Goal: Task Accomplishment & Management: Use online tool/utility

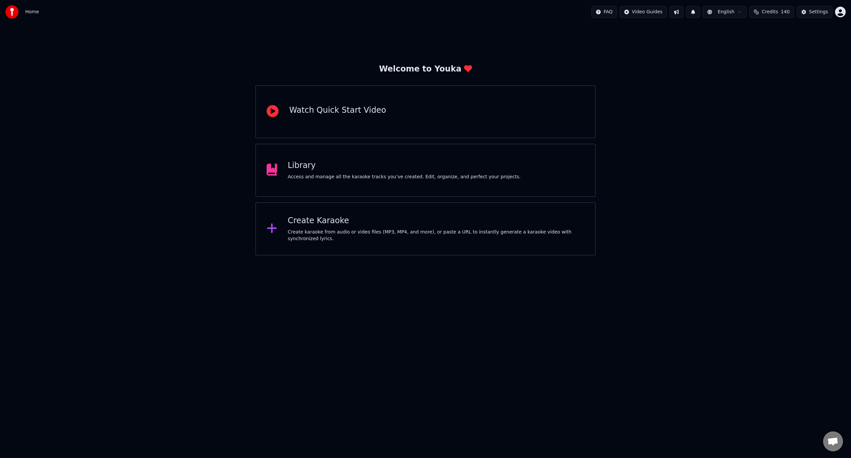
click at [346, 255] on html "Home FAQ Video Guides English Credits 140 Settings Welcome to Youka Watch Quick…" at bounding box center [425, 127] width 851 height 255
click at [292, 236] on div "Create karaoke from audio or video files (MP3, MP4, and more), or paste a URL t…" at bounding box center [436, 235] width 297 height 13
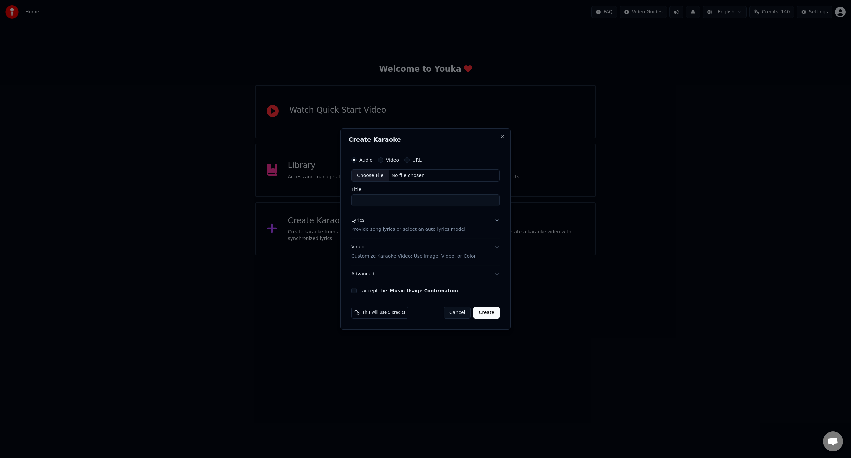
click at [391, 200] on input "Title" at bounding box center [425, 200] width 148 height 12
type input "**********"
click at [389, 224] on div "Lyrics Provide song lyrics or select an auto lyrics model" at bounding box center [408, 225] width 114 height 16
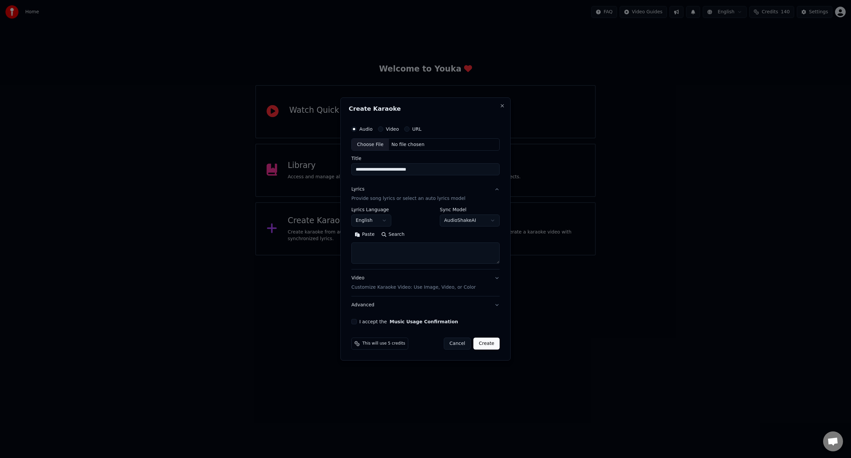
click at [386, 248] on textarea at bounding box center [425, 253] width 148 height 21
paste textarea "**********"
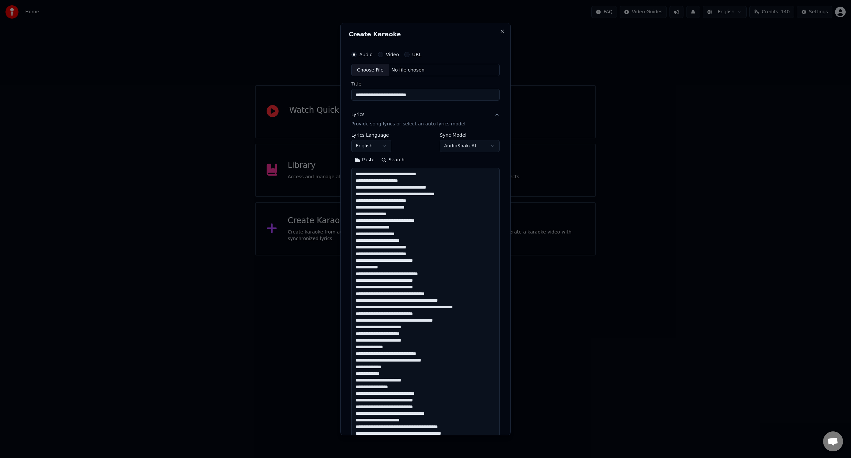
scroll to position [341, 0]
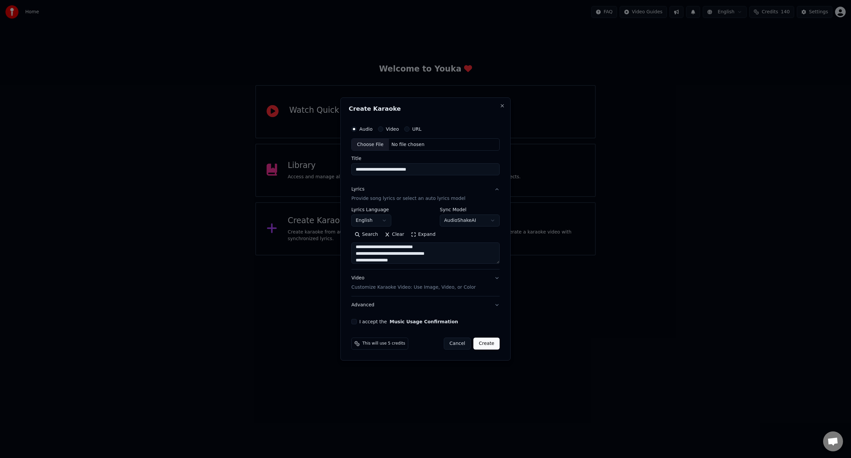
type textarea "**********"
click at [388, 288] on p "Customize Karaoke Video: Use Image, Video, or Color" at bounding box center [413, 287] width 124 height 7
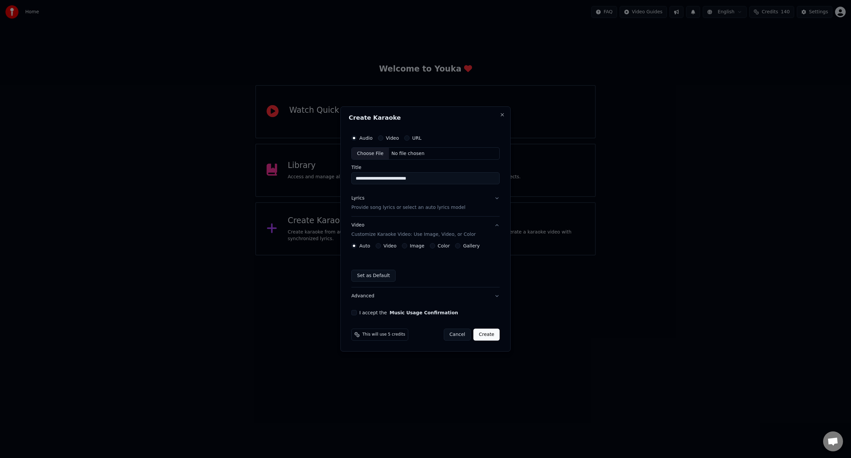
click at [440, 251] on div "Auto Video Image Color Gallery Set as Default" at bounding box center [425, 262] width 148 height 39
click at [438, 246] on label "Color" at bounding box center [444, 245] width 12 height 5
click at [435, 246] on button "Color" at bounding box center [432, 245] width 5 height 5
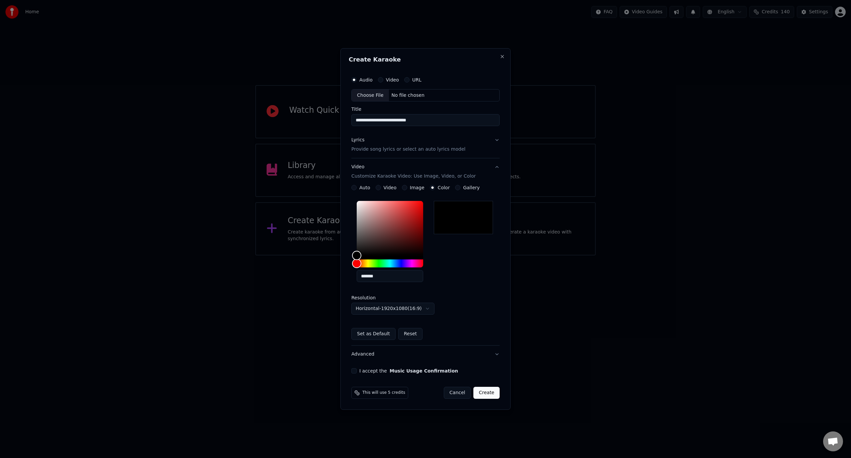
click at [351, 372] on div "**********" at bounding box center [426, 223] width 154 height 306
click at [353, 369] on button "I accept the Music Usage Confirmation" at bounding box center [353, 370] width 5 height 5
click at [373, 97] on div "Choose File" at bounding box center [370, 95] width 37 height 12
type input "**********"
click at [485, 391] on button "Create" at bounding box center [487, 392] width 26 height 12
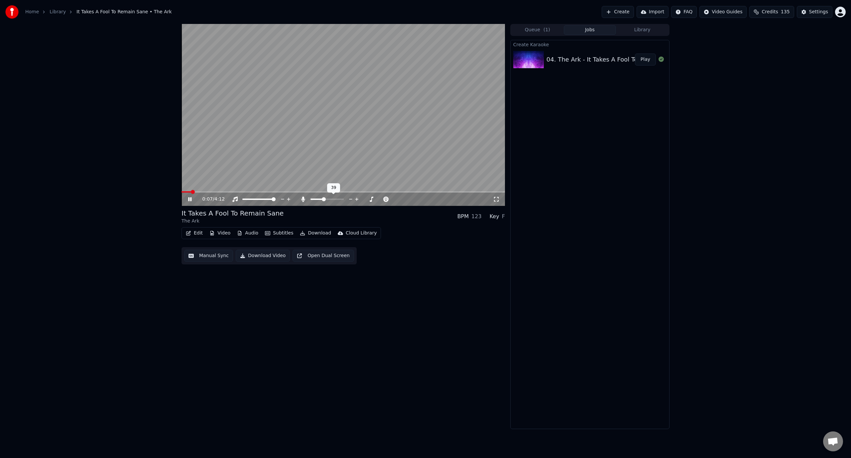
click at [324, 201] on span at bounding box center [324, 199] width 4 height 4
click at [357, 62] on video at bounding box center [342, 115] width 323 height 182
click at [244, 191] on span at bounding box center [217, 191] width 73 height 1
click at [188, 204] on div "0:49 / 4:12" at bounding box center [342, 198] width 323 height 13
click at [188, 200] on icon at bounding box center [195, 198] width 16 height 5
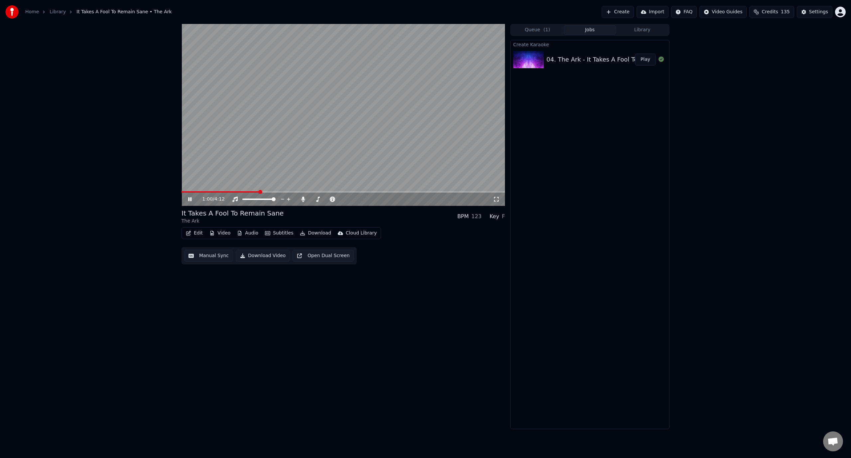
click at [188, 200] on icon at bounding box center [189, 199] width 3 height 4
click at [196, 233] on button "Edit" at bounding box center [194, 232] width 22 height 9
click at [216, 289] on div "Manual Sync" at bounding box center [212, 292] width 30 height 7
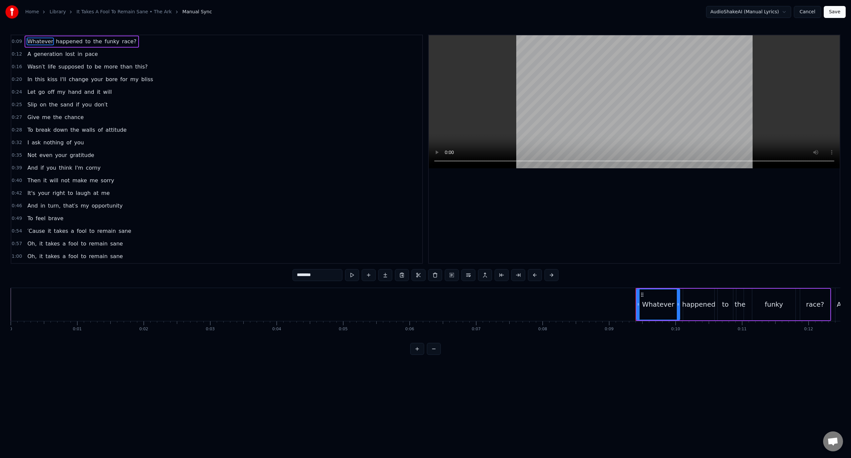
click at [143, 133] on div "0:28 To break down the walls of attitude" at bounding box center [216, 130] width 411 height 13
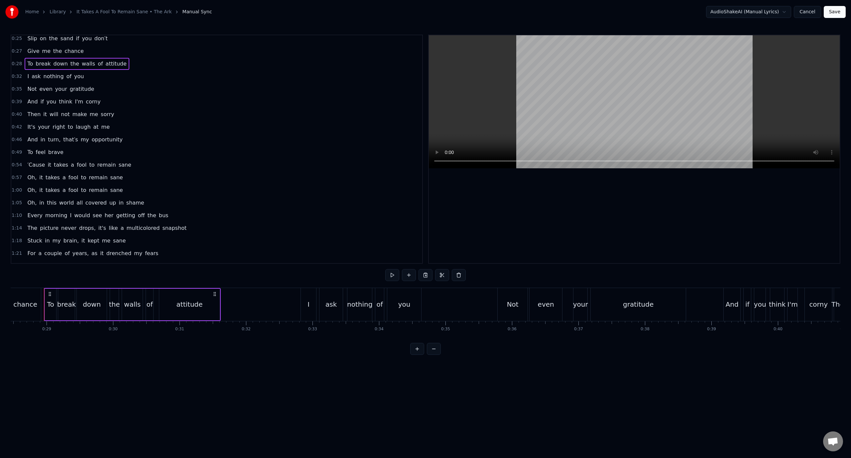
scroll to position [66, 0]
click at [150, 166] on div "0:54 ′Cause it takes a fool to remain sane" at bounding box center [216, 164] width 411 height 13
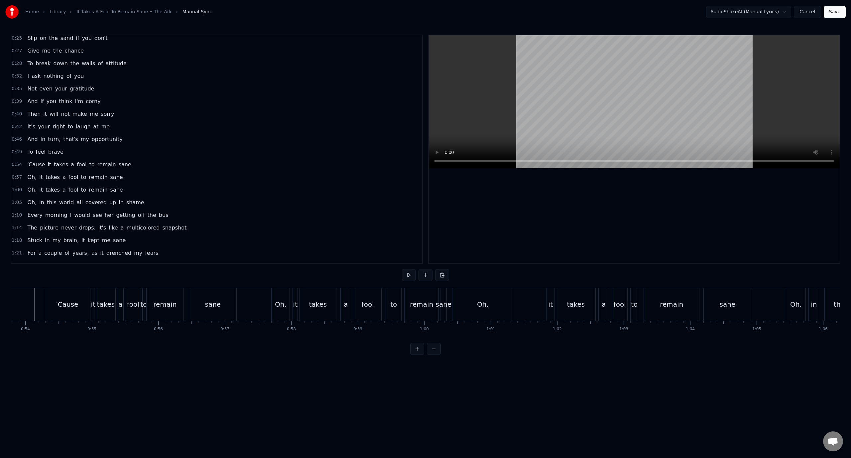
scroll to position [0, 3564]
click at [486, 306] on div "Oh," at bounding box center [492, 304] width 60 height 33
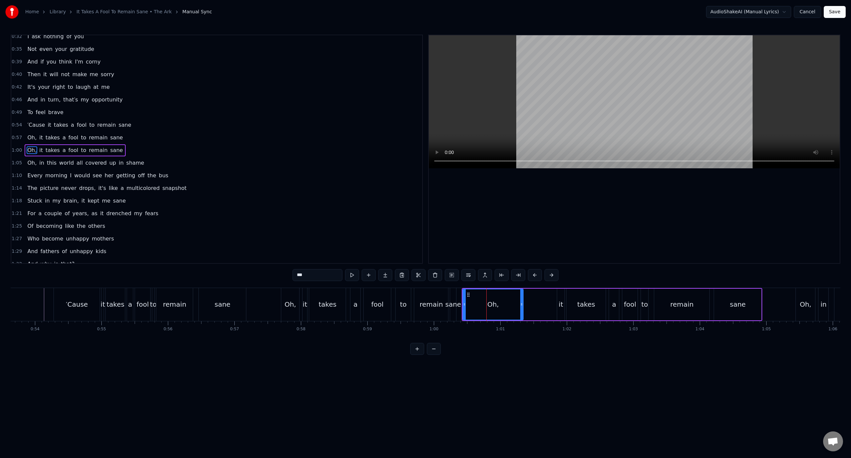
scroll to position [107, 0]
drag, startPoint x: 465, startPoint y: 303, endPoint x: 503, endPoint y: 306, distance: 38.6
click at [505, 306] on icon at bounding box center [506, 303] width 3 height 5
drag, startPoint x: 503, startPoint y: 295, endPoint x: 535, endPoint y: 295, distance: 32.6
click at [529, 295] on icon at bounding box center [525, 294] width 5 height 5
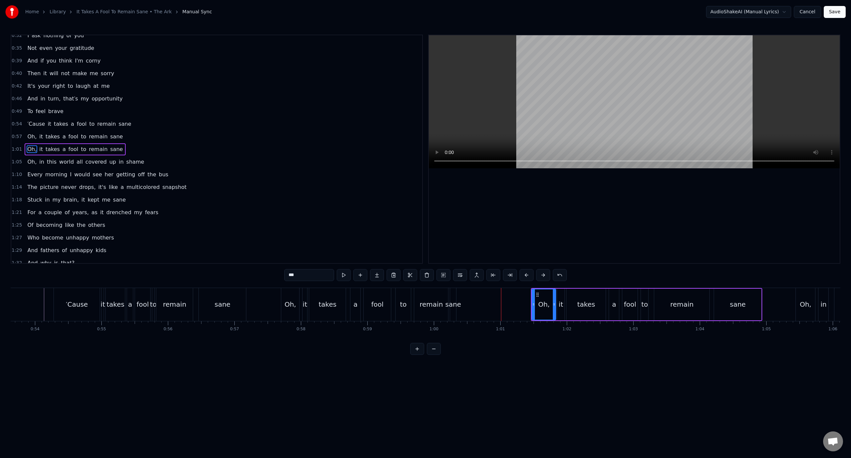
click at [459, 305] on div "sane" at bounding box center [453, 304] width 16 height 10
type input "****"
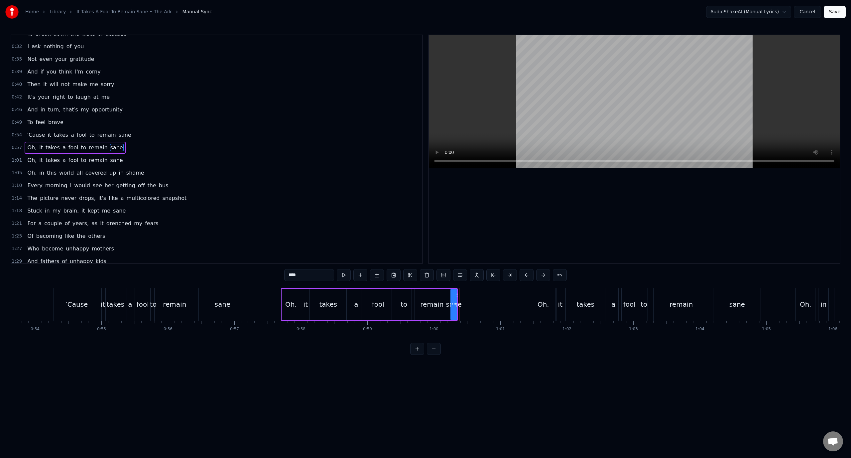
scroll to position [94, 0]
drag, startPoint x: 456, startPoint y: 295, endPoint x: 515, endPoint y: 294, distance: 59.1
click at [515, 294] on div at bounding box center [514, 304] width 3 height 30
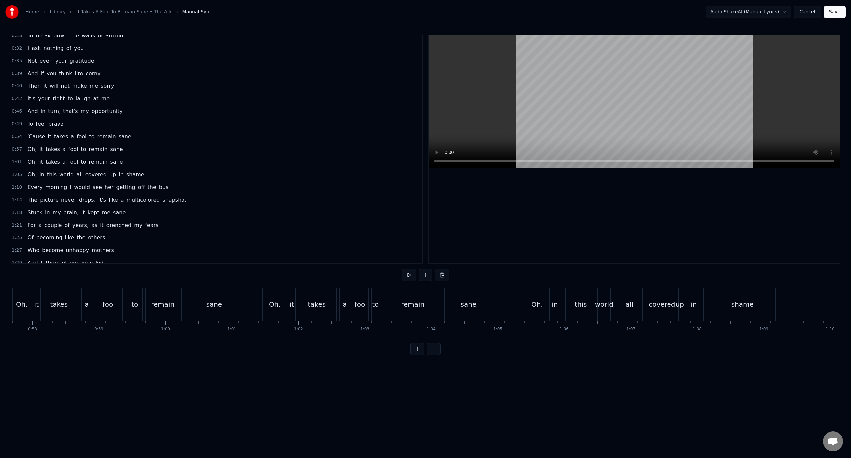
scroll to position [0, 3724]
click at [142, 138] on div "0:54 ′Cause it takes a fool to remain sane" at bounding box center [216, 136] width 411 height 13
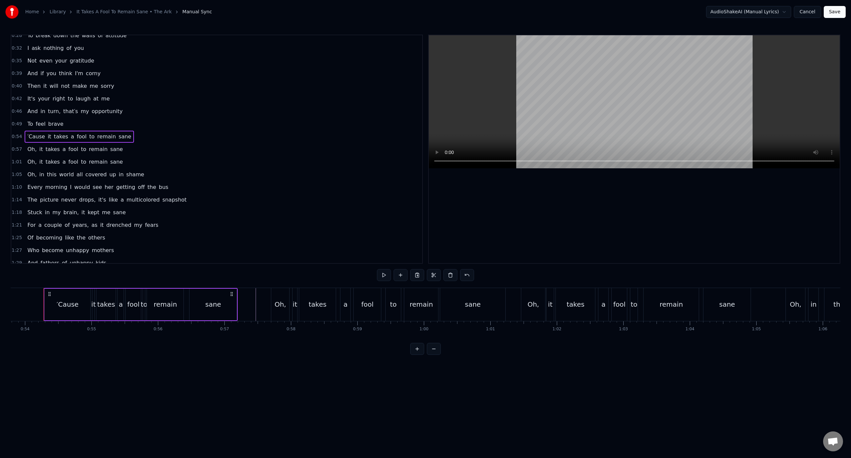
scroll to position [0, 3574]
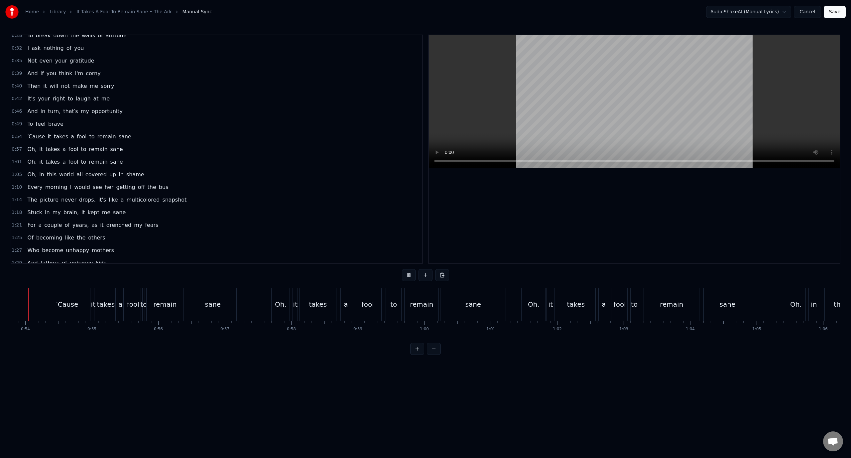
scroll to position [0, 3557]
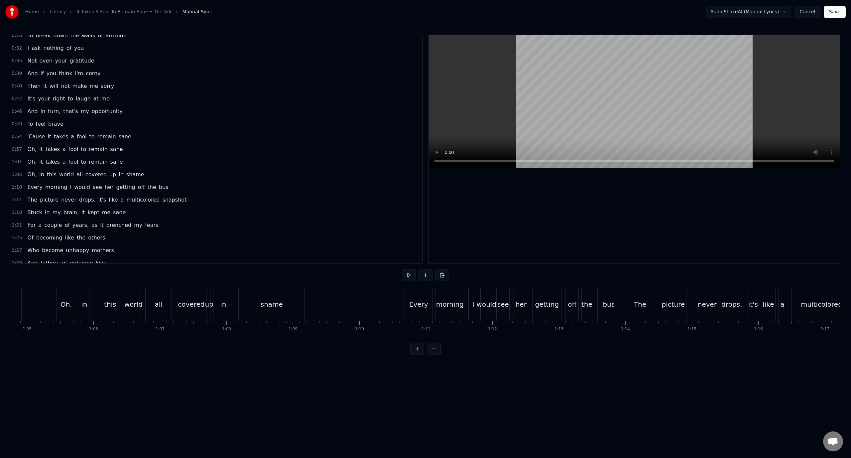
click at [834, 12] on button "Save" at bounding box center [834, 12] width 22 height 12
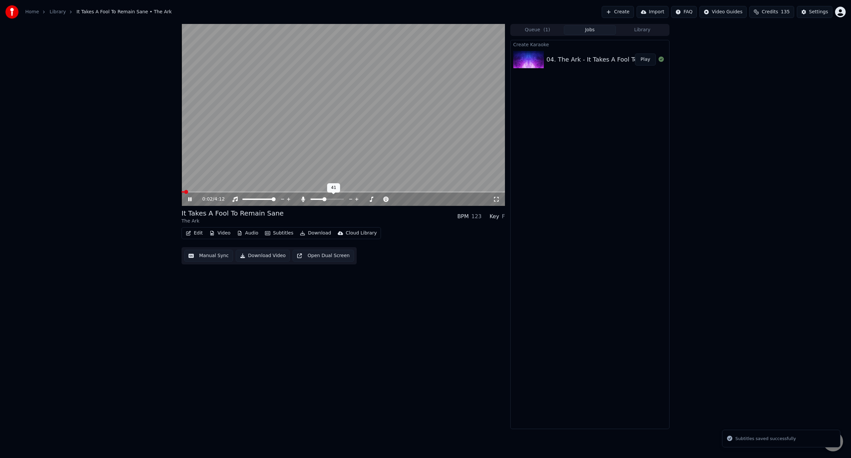
click at [305, 200] on icon at bounding box center [303, 198] width 7 height 5
click at [230, 192] on span at bounding box center [342, 191] width 323 height 1
click at [220, 127] on video at bounding box center [342, 115] width 323 height 182
click at [250, 192] on span at bounding box center [217, 191] width 73 height 1
click at [190, 200] on icon at bounding box center [195, 198] width 16 height 5
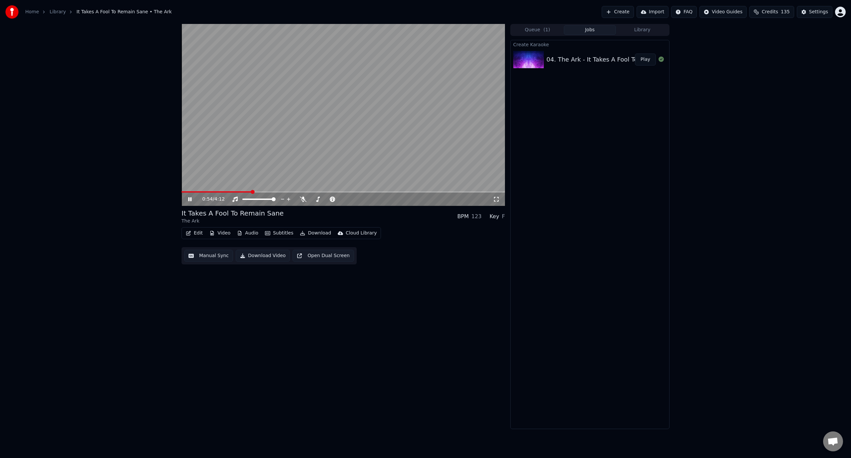
click at [190, 200] on icon at bounding box center [189, 199] width 3 height 4
click at [190, 200] on icon at bounding box center [195, 198] width 16 height 5
click at [190, 200] on icon at bounding box center [189, 199] width 3 height 4
click at [273, 125] on video at bounding box center [342, 115] width 323 height 182
click at [264, 152] on video at bounding box center [342, 115] width 323 height 182
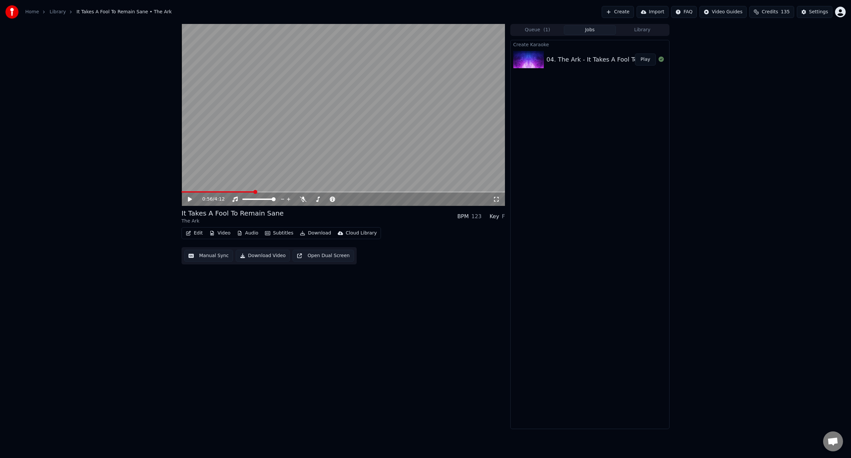
click at [249, 191] on span at bounding box center [217, 191] width 73 height 1
click at [190, 201] on icon at bounding box center [195, 198] width 16 height 5
click at [244, 191] on span at bounding box center [216, 191] width 70 height 1
click at [187, 199] on icon at bounding box center [195, 198] width 16 height 5
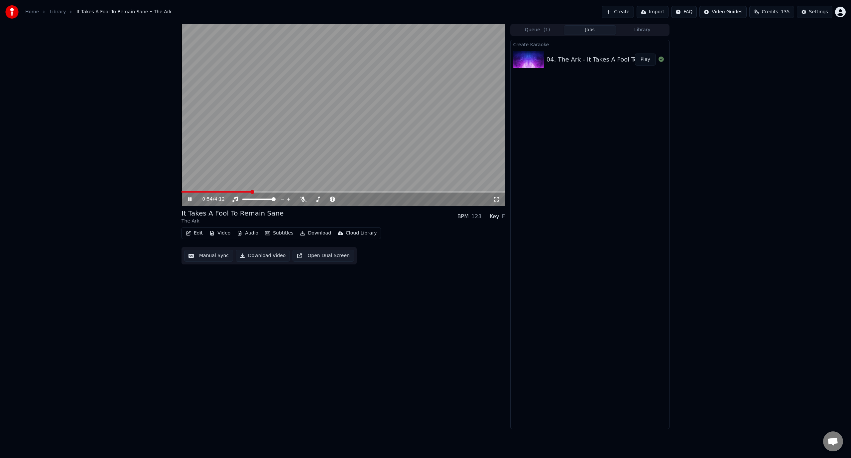
click at [190, 201] on icon at bounding box center [195, 198] width 16 height 5
click at [196, 230] on button "Edit" at bounding box center [194, 232] width 22 height 9
click at [226, 296] on div "Manual Sync" at bounding box center [216, 292] width 67 height 11
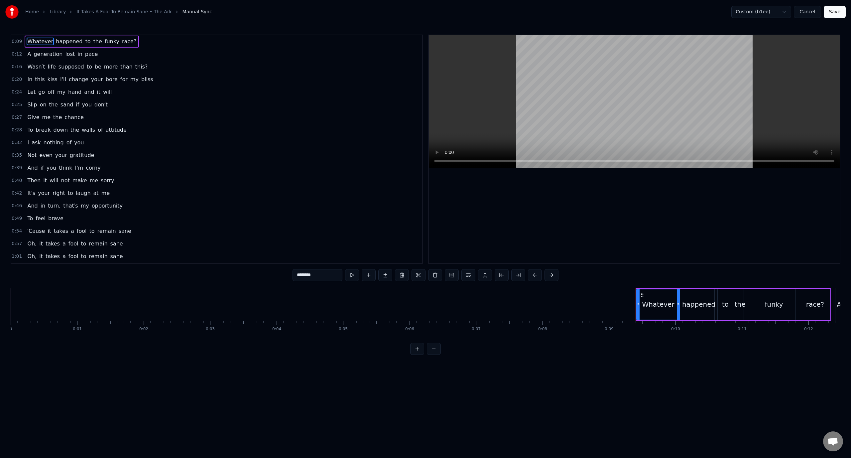
click at [138, 232] on div "0:54 ′Cause it takes a fool to remain sane" at bounding box center [216, 231] width 411 height 13
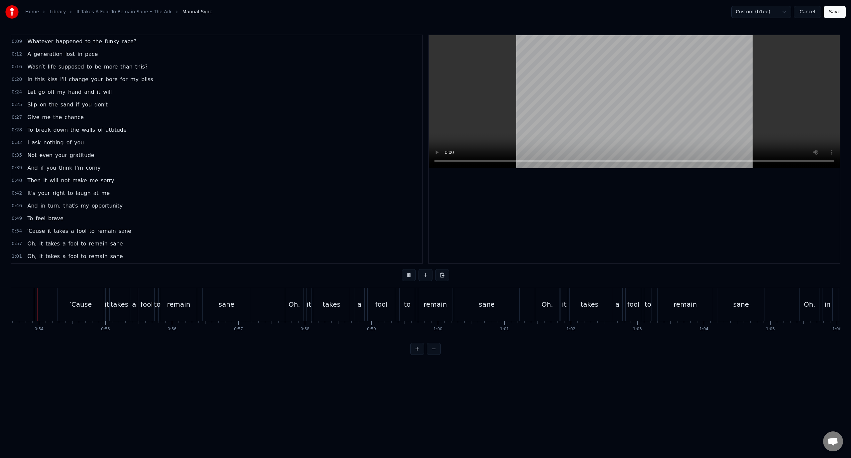
scroll to position [0, 3550]
click at [810, 8] on button "Cancel" at bounding box center [806, 12] width 27 height 12
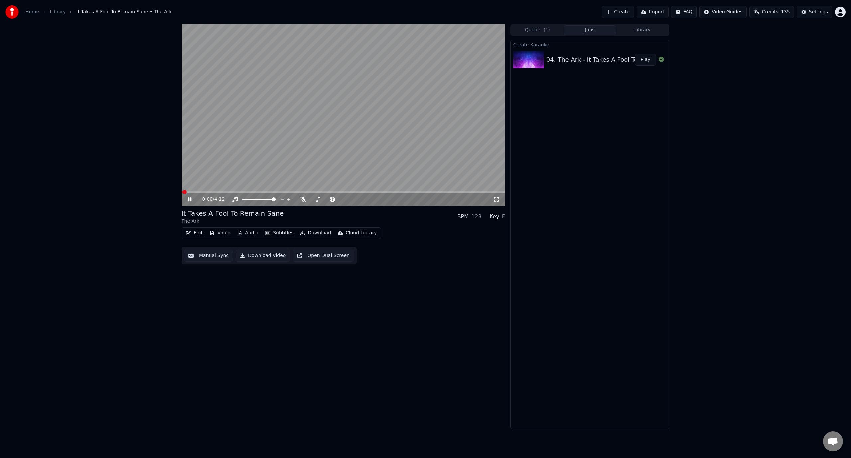
click at [242, 148] on video at bounding box center [342, 115] width 323 height 182
click at [194, 232] on button "Edit" at bounding box center [194, 232] width 22 height 9
click at [212, 291] on div "Manual Sync" at bounding box center [212, 292] width 30 height 7
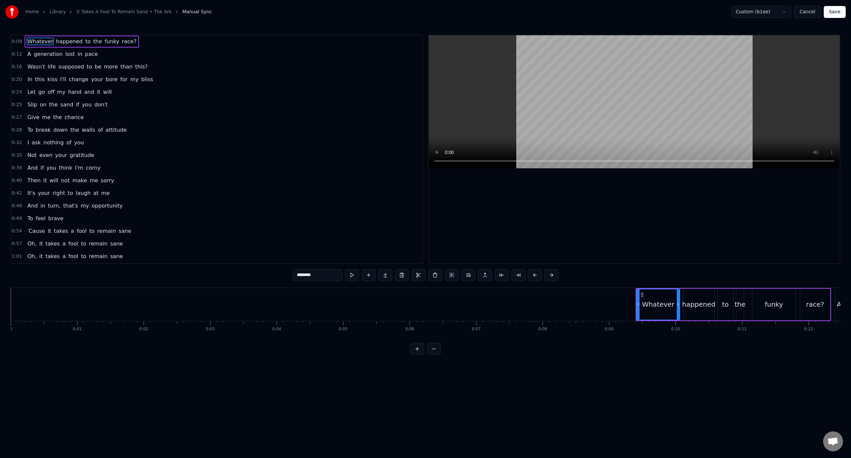
click at [159, 234] on div "0:54 ′Cause it takes a fool to remain sane" at bounding box center [216, 231] width 411 height 13
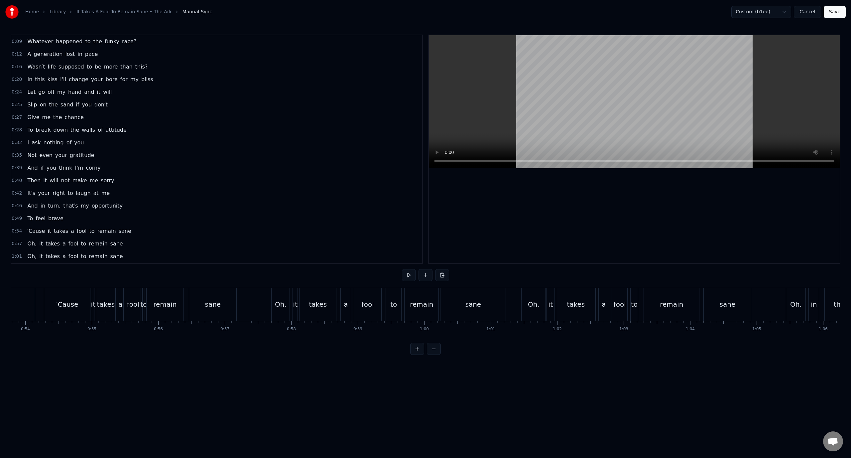
scroll to position [0, 3565]
click at [80, 305] on div "′Cause" at bounding box center [76, 304] width 22 height 10
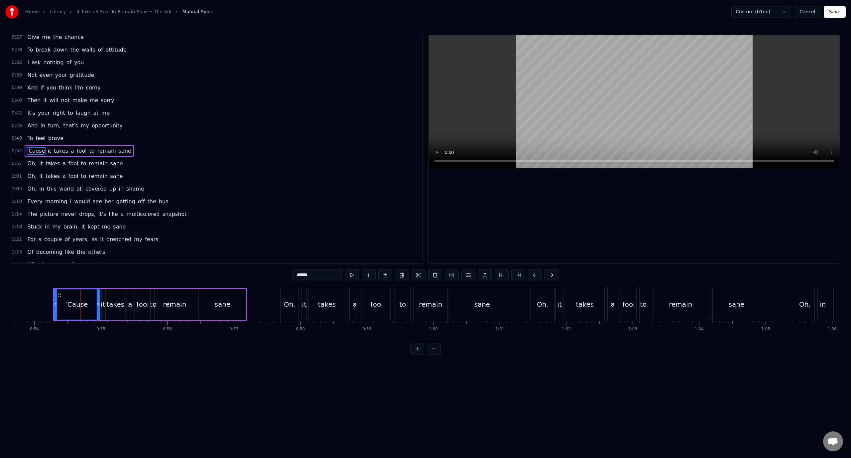
scroll to position [82, 0]
drag, startPoint x: 54, startPoint y: 306, endPoint x: 73, endPoint y: 305, distance: 18.6
click at [73, 305] on icon at bounding box center [74, 303] width 3 height 5
click at [103, 305] on div "it" at bounding box center [103, 304] width 4 height 10
click at [112, 305] on div "takes" at bounding box center [115, 304] width 18 height 10
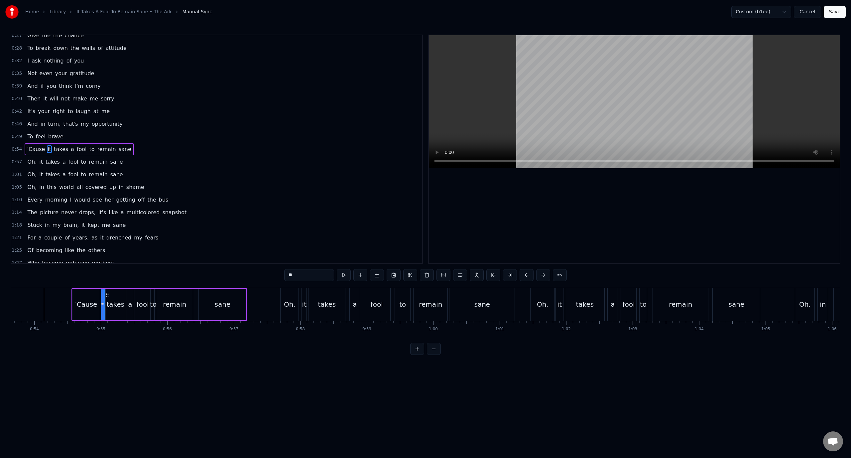
type input "*****"
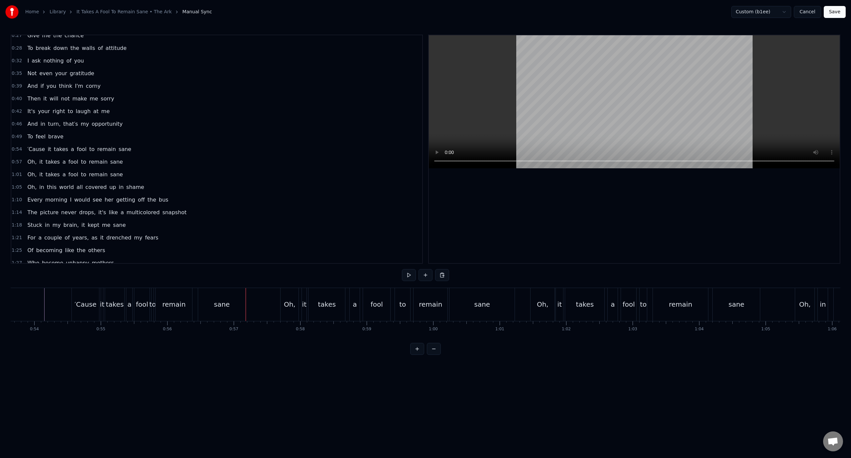
click at [154, 309] on div "a" at bounding box center [152, 304] width 6 height 33
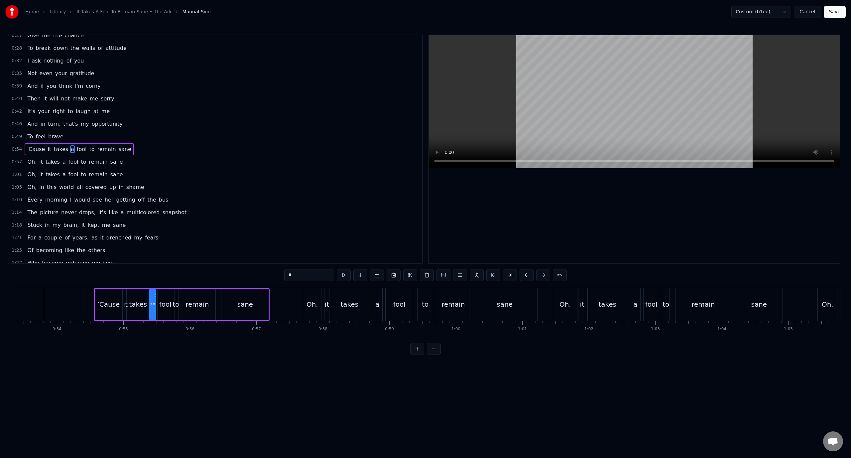
click at [164, 304] on div "fool" at bounding box center [165, 304] width 12 height 10
type input "****"
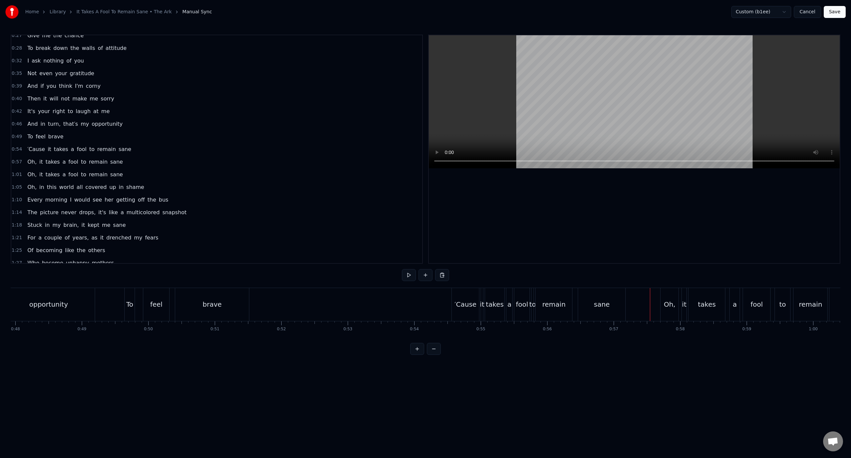
scroll to position [0, 3117]
click at [416, 324] on div "0:53" at bounding box center [416, 323] width 0 height 4
click at [533, 305] on div "′Cause" at bounding box center [533, 304] width 22 height 10
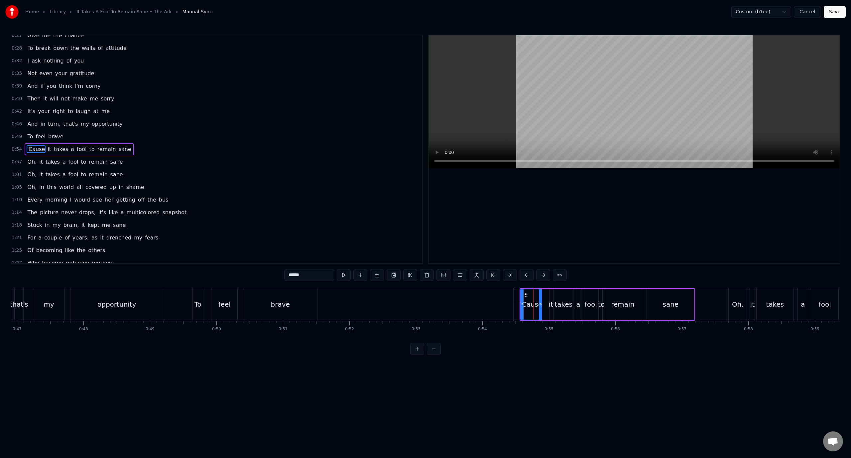
drag, startPoint x: 547, startPoint y: 305, endPoint x: 541, endPoint y: 307, distance: 6.1
click at [541, 307] on div at bounding box center [540, 304] width 3 height 30
drag, startPoint x: 523, startPoint y: 307, endPoint x: 513, endPoint y: 307, distance: 9.3
click at [513, 307] on div at bounding box center [512, 304] width 3 height 30
click at [551, 303] on div "it" at bounding box center [551, 304] width 4 height 10
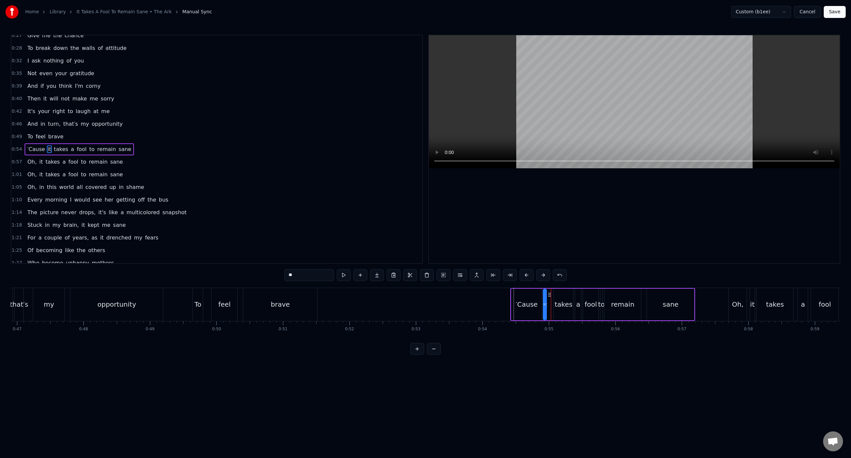
drag, startPoint x: 554, startPoint y: 293, endPoint x: 548, endPoint y: 295, distance: 6.3
click at [548, 295] on icon at bounding box center [549, 294] width 5 height 5
click at [566, 303] on div "takes" at bounding box center [563, 304] width 18 height 10
drag, startPoint x: 559, startPoint y: 294, endPoint x: 553, endPoint y: 294, distance: 6.0
click at [553, 294] on icon at bounding box center [553, 294] width 5 height 5
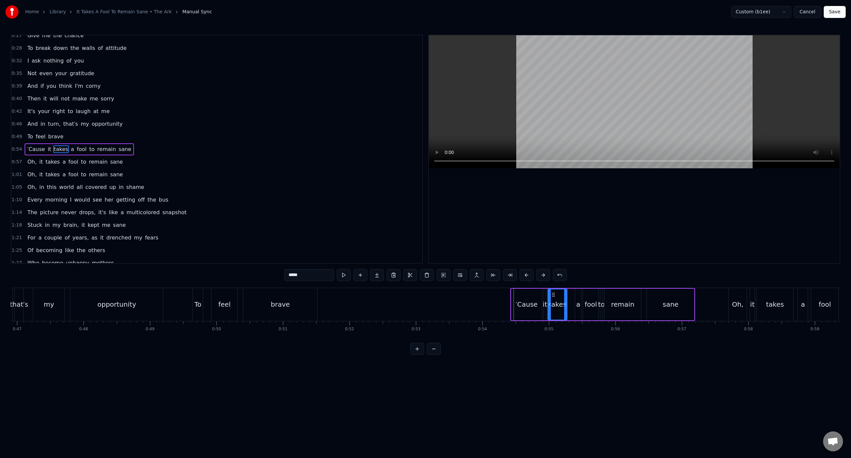
click at [576, 304] on div "a" at bounding box center [578, 304] width 4 height 10
drag, startPoint x: 582, startPoint y: 294, endPoint x: 577, endPoint y: 295, distance: 4.8
click at [577, 295] on icon at bounding box center [575, 294] width 5 height 5
click at [588, 307] on div "fool" at bounding box center [590, 304] width 12 height 10
type input "****"
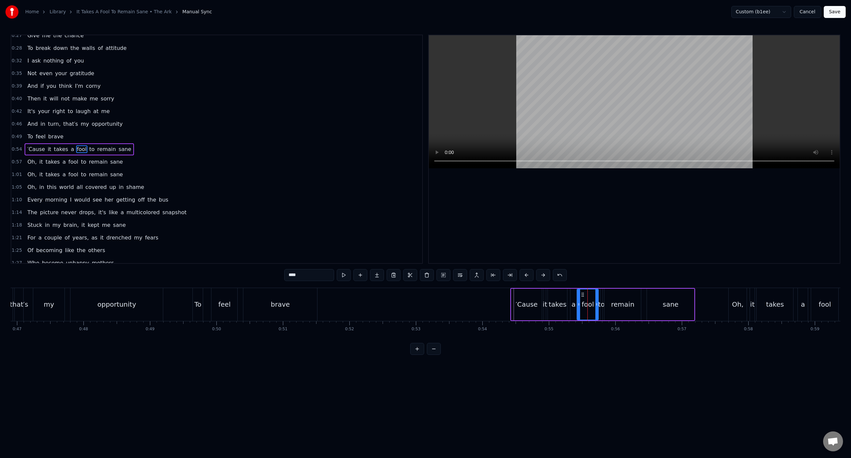
drag, startPoint x: 584, startPoint y: 297, endPoint x: 578, endPoint y: 297, distance: 6.0
click at [578, 297] on div at bounding box center [578, 304] width 3 height 30
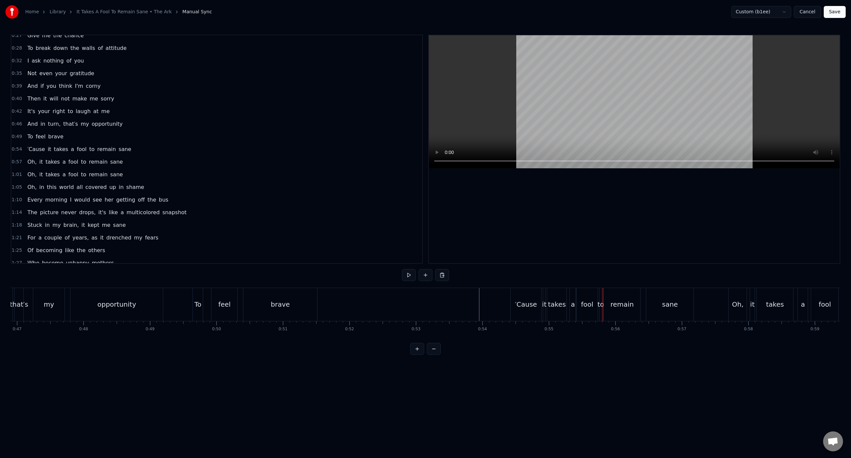
click at [514, 294] on div "′Cause" at bounding box center [525, 304] width 31 height 33
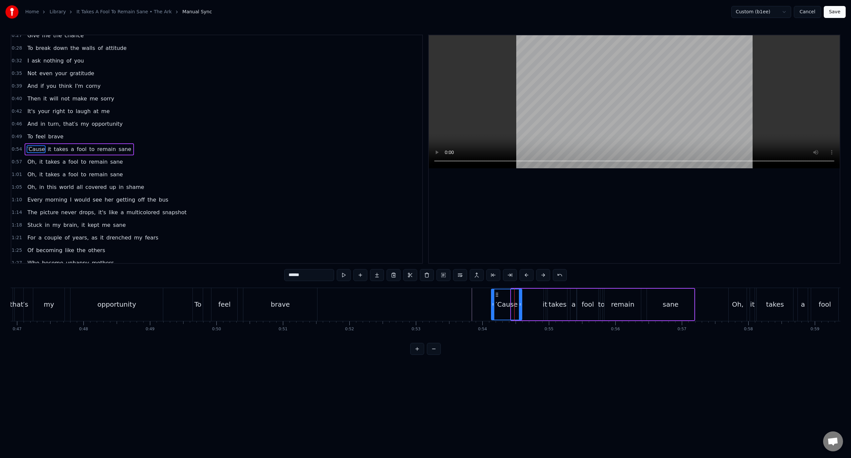
drag, startPoint x: 515, startPoint y: 294, endPoint x: 493, endPoint y: 295, distance: 22.0
click at [494, 295] on icon at bounding box center [496, 294] width 5 height 5
click at [545, 303] on div "it" at bounding box center [545, 304] width 4 height 10
drag, startPoint x: 549, startPoint y: 292, endPoint x: 525, endPoint y: 295, distance: 23.4
click at [525, 295] on icon at bounding box center [525, 294] width 5 height 5
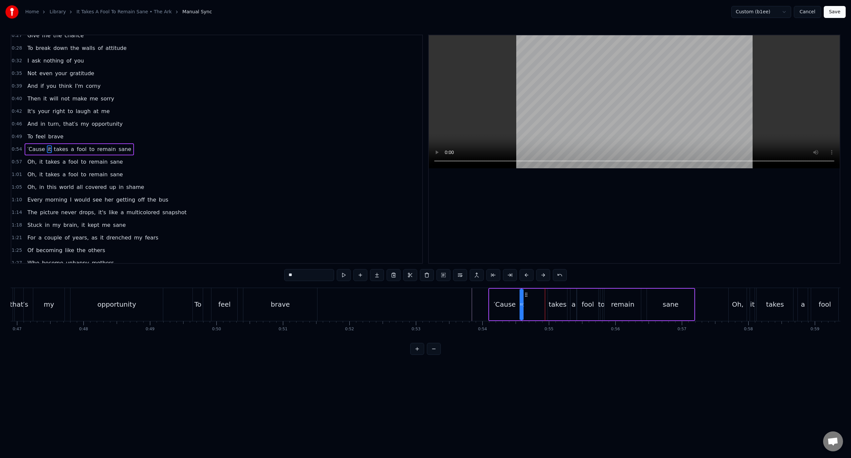
click at [558, 303] on div "takes" at bounding box center [557, 304] width 18 height 10
drag, startPoint x: 544, startPoint y: 294, endPoint x: 538, endPoint y: 293, distance: 6.0
click at [534, 293] on icon at bounding box center [535, 294] width 5 height 5
click at [574, 304] on div "a" at bounding box center [573, 304] width 4 height 10
drag, startPoint x: 577, startPoint y: 294, endPoint x: 557, endPoint y: 296, distance: 20.7
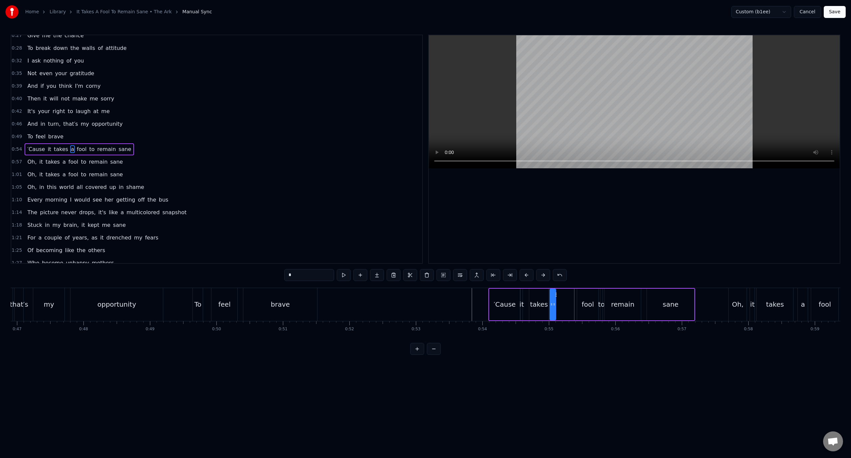
click at [557, 296] on icon at bounding box center [555, 294] width 5 height 5
click at [589, 303] on div "fool" at bounding box center [587, 304] width 12 height 10
type input "****"
drag, startPoint x: 582, startPoint y: 294, endPoint x: 564, endPoint y: 295, distance: 18.0
click at [564, 295] on icon at bounding box center [564, 294] width 5 height 5
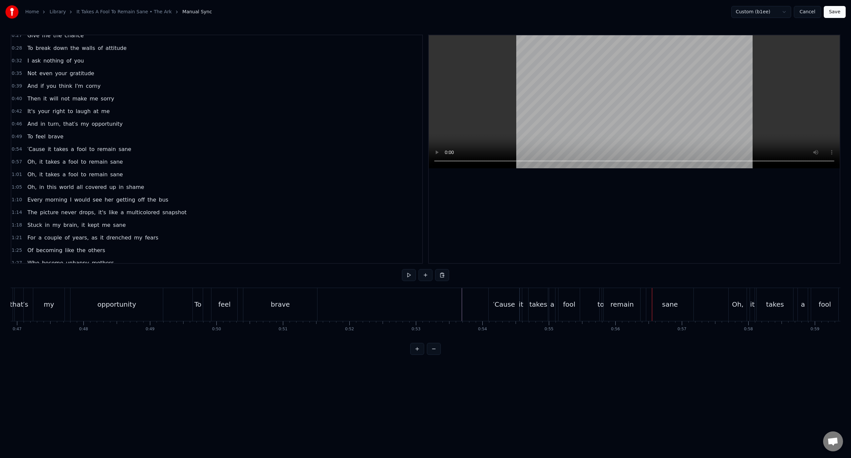
click at [603, 303] on div "remain" at bounding box center [621, 304] width 37 height 33
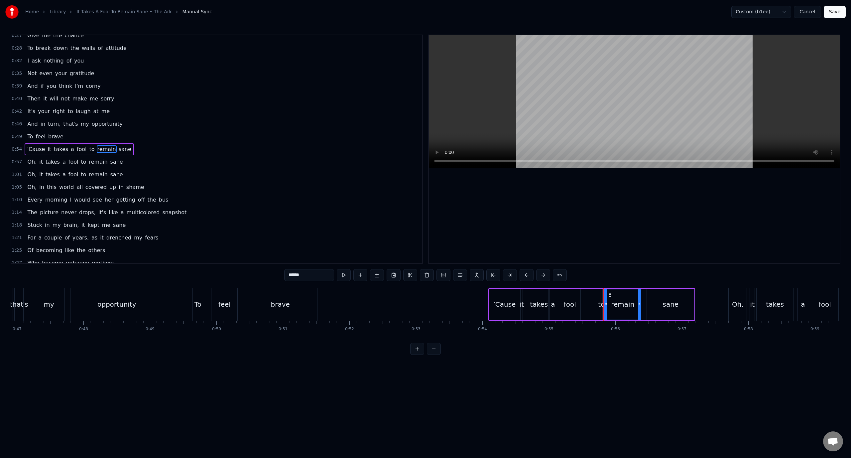
click at [598, 303] on div "to" at bounding box center [601, 304] width 7 height 10
drag, startPoint x: 605, startPoint y: 295, endPoint x: 586, endPoint y: 296, distance: 18.6
click at [586, 296] on circle at bounding box center [586, 296] width 0 height 0
click at [625, 303] on div "remain" at bounding box center [622, 304] width 23 height 10
drag, startPoint x: 609, startPoint y: 294, endPoint x: 592, endPoint y: 294, distance: 17.3
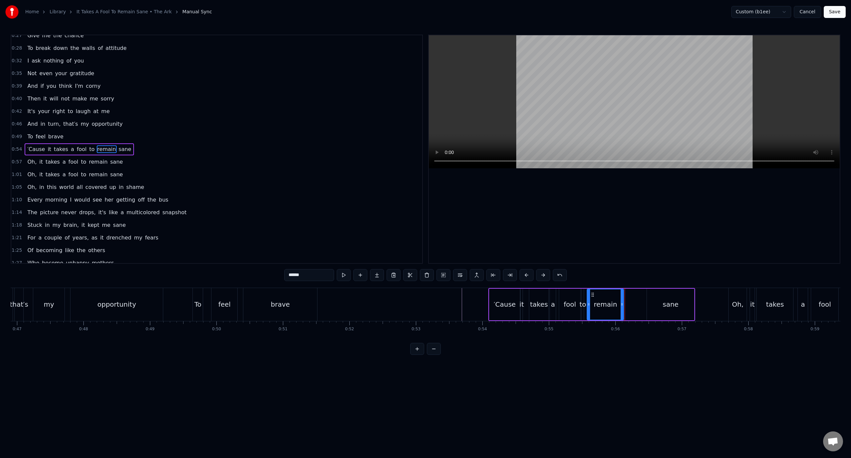
click at [592, 294] on circle at bounding box center [592, 294] width 0 height 0
click at [654, 298] on div "sane" at bounding box center [670, 304] width 47 height 32
type input "****"
drag, startPoint x: 654, startPoint y: 294, endPoint x: 622, endPoint y: 294, distance: 31.9
click at [622, 294] on icon at bounding box center [622, 294] width 5 height 5
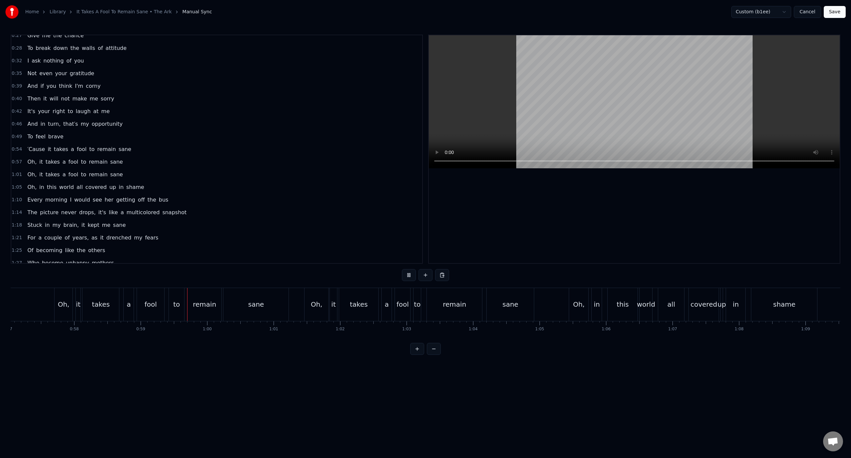
scroll to position [0, 3896]
click at [295, 311] on div "fool" at bounding box center [296, 304] width 15 height 33
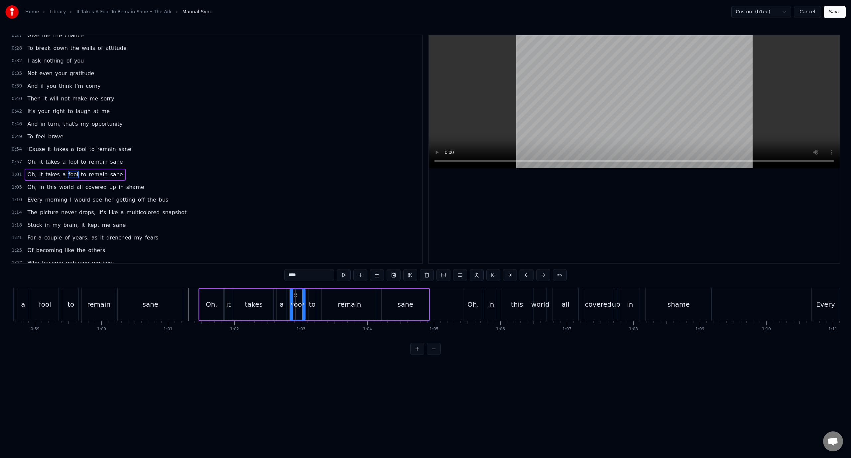
scroll to position [107, 0]
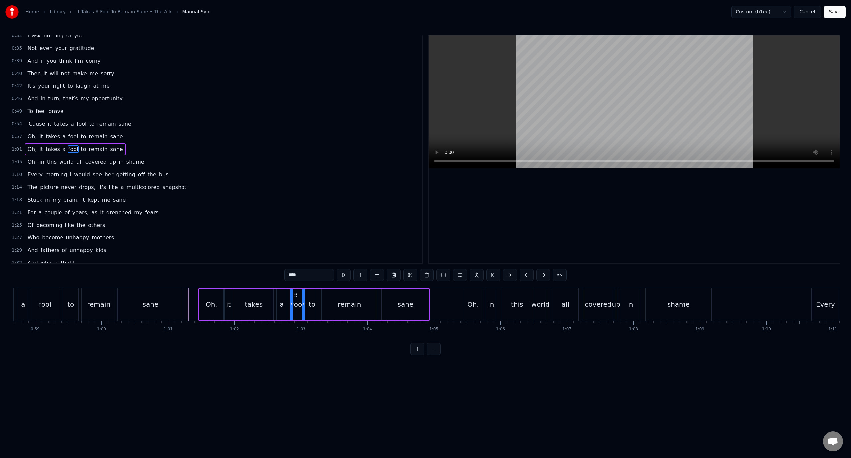
click at [282, 307] on div "a" at bounding box center [281, 304] width 4 height 10
click at [289, 305] on div "fool" at bounding box center [297, 304] width 16 height 32
drag, startPoint x: 292, startPoint y: 305, endPoint x: 288, endPoint y: 306, distance: 4.0
click at [288, 306] on icon at bounding box center [287, 303] width 3 height 5
click at [182, 303] on div "sane" at bounding box center [150, 304] width 65 height 33
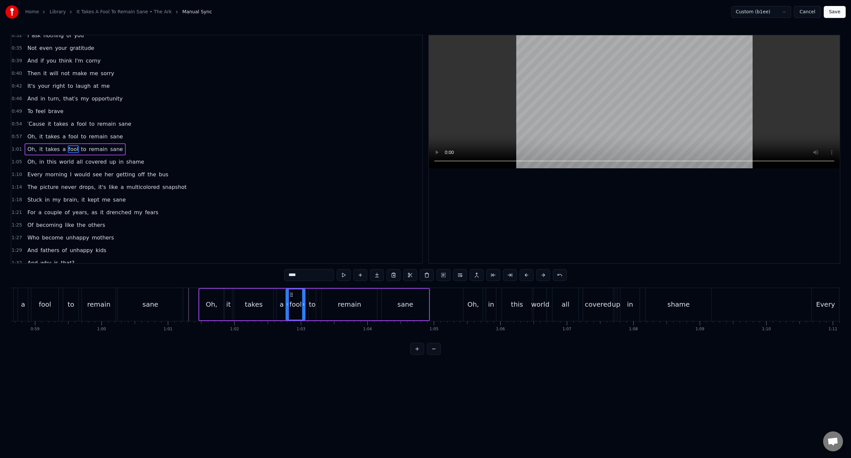
type input "****"
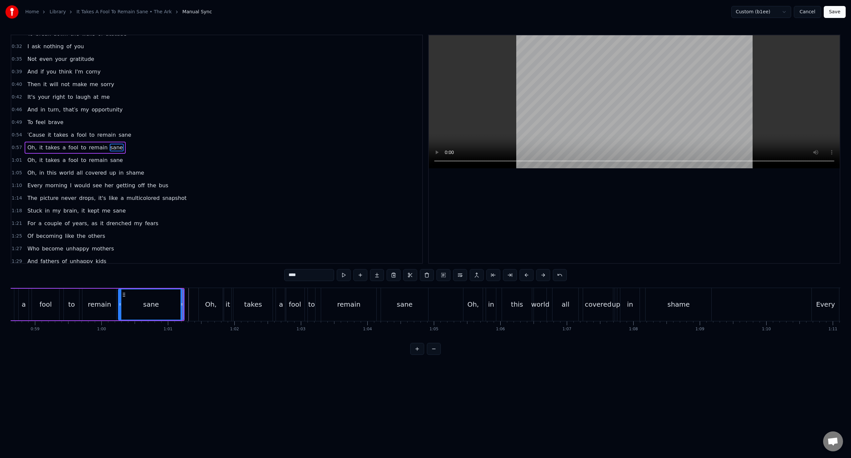
scroll to position [94, 0]
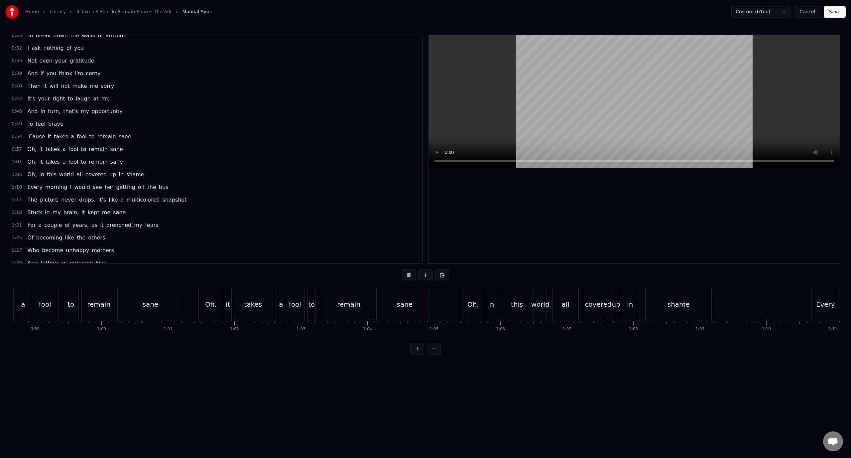
click at [832, 12] on button "Save" at bounding box center [834, 12] width 22 height 12
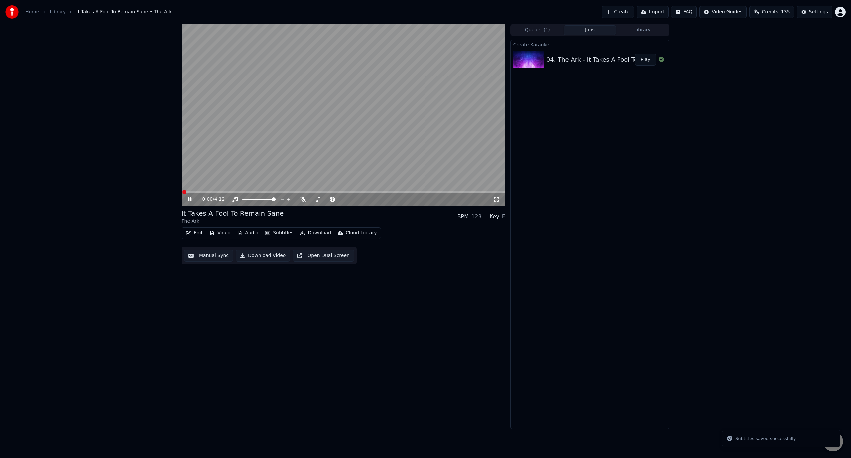
click at [246, 191] on span at bounding box center [342, 191] width 323 height 1
click at [190, 232] on icon "button" at bounding box center [188, 233] width 5 height 5
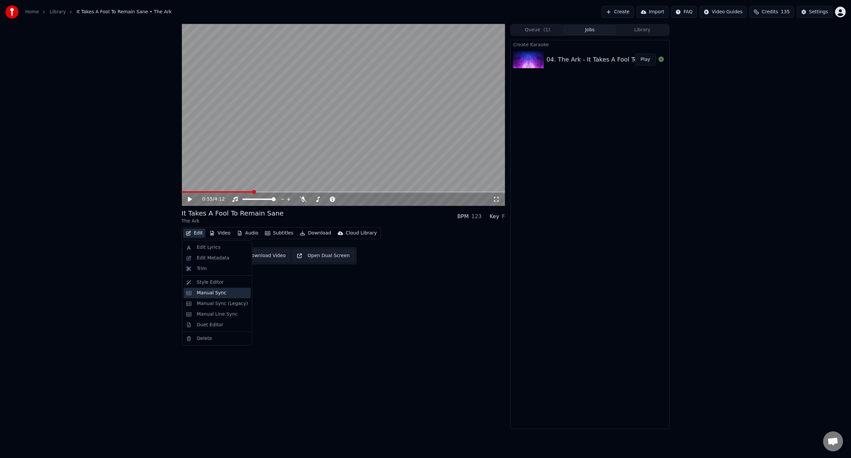
click at [216, 291] on div "Manual Sync" at bounding box center [212, 292] width 30 height 7
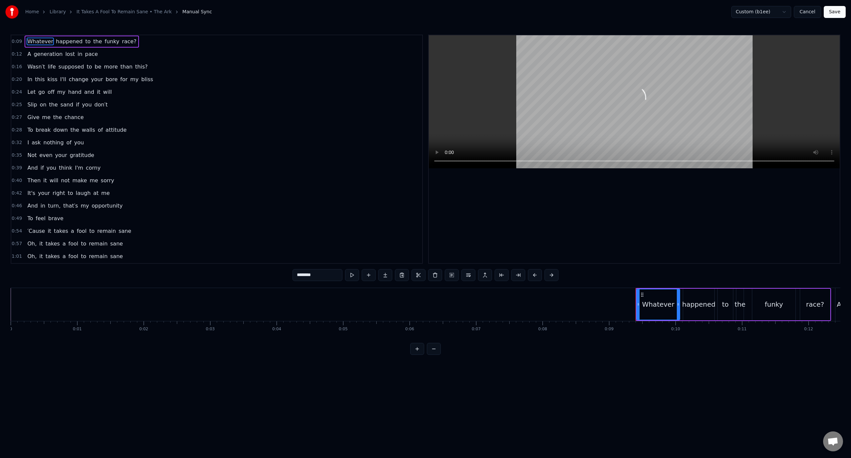
click at [110, 224] on div "0:49 To feel brave" at bounding box center [216, 218] width 411 height 13
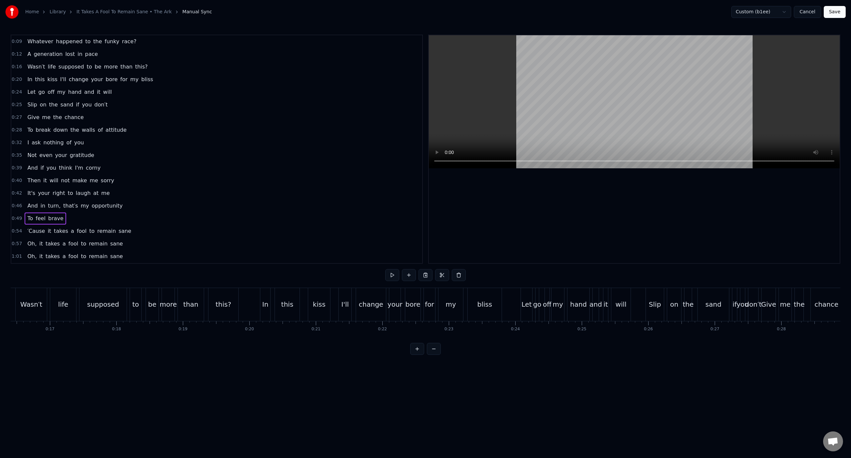
click at [143, 233] on div "0:54 ′Cause it takes a fool to remain sane" at bounding box center [216, 231] width 411 height 13
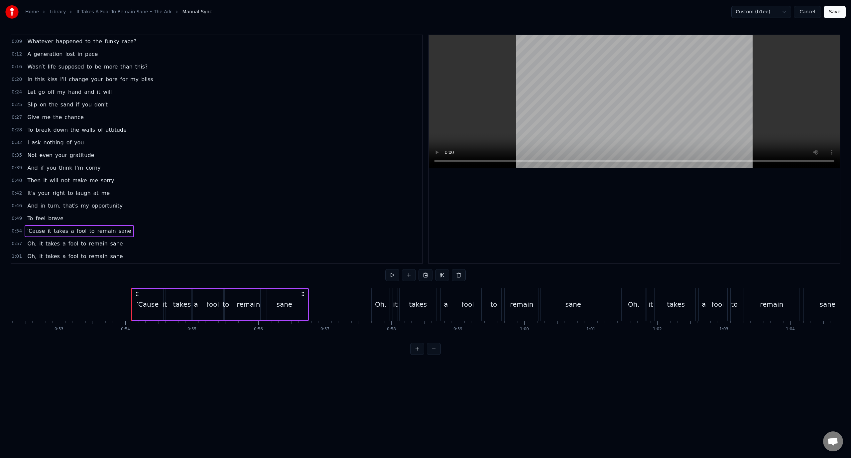
scroll to position [0, 3561]
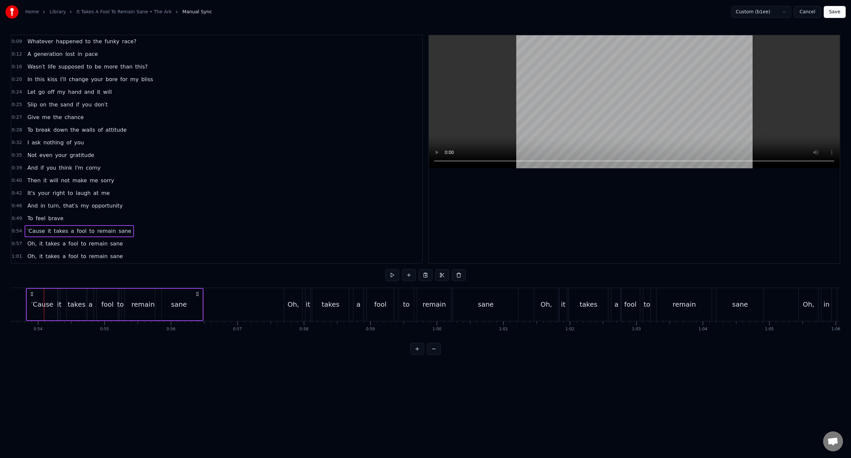
drag, startPoint x: 216, startPoint y: 295, endPoint x: 198, endPoint y: 297, distance: 18.1
click at [198, 297] on div "′Cause it takes a fool to remain sane" at bounding box center [114, 304] width 177 height 33
click at [834, 12] on button "Save" at bounding box center [834, 12] width 22 height 12
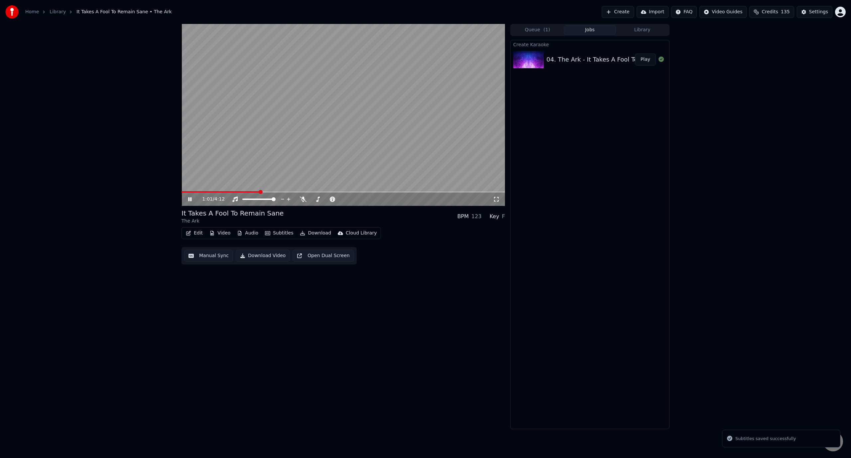
click at [259, 192] on span at bounding box center [342, 191] width 323 height 1
click at [247, 192] on span at bounding box center [222, 191] width 82 height 1
click at [108, 162] on div "0:52 / 4:12 It Takes A Fool To Remain Sane The Ark BPM 123 Key F Edit Video Aud…" at bounding box center [425, 226] width 851 height 405
click at [242, 146] on video at bounding box center [342, 115] width 323 height 182
click at [246, 192] on span at bounding box center [213, 191] width 64 height 1
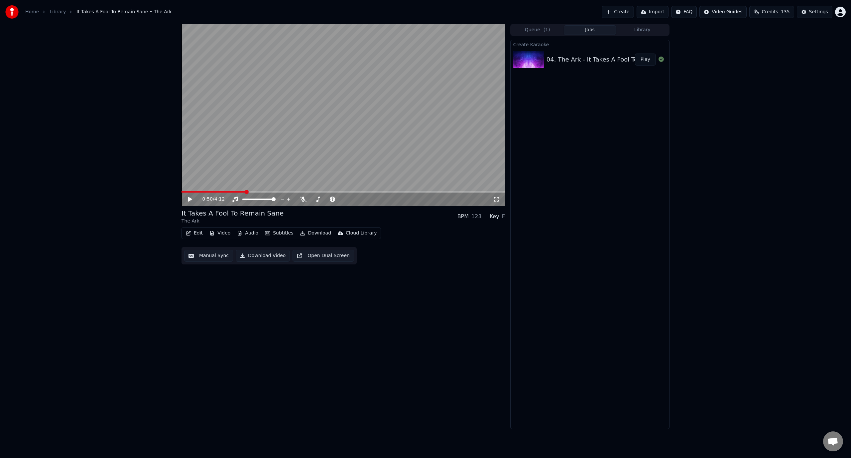
click at [245, 149] on video at bounding box center [342, 115] width 323 height 182
click at [185, 203] on div "0:55 / 4:12" at bounding box center [342, 198] width 323 height 13
click at [186, 201] on div "0:55 / 4:12" at bounding box center [343, 199] width 318 height 7
click at [188, 201] on icon at bounding box center [195, 198] width 16 height 5
click at [188, 240] on div "Edit Video Audio Subtitles Download Cloud Library Manual Sync Download Video Op…" at bounding box center [342, 245] width 323 height 37
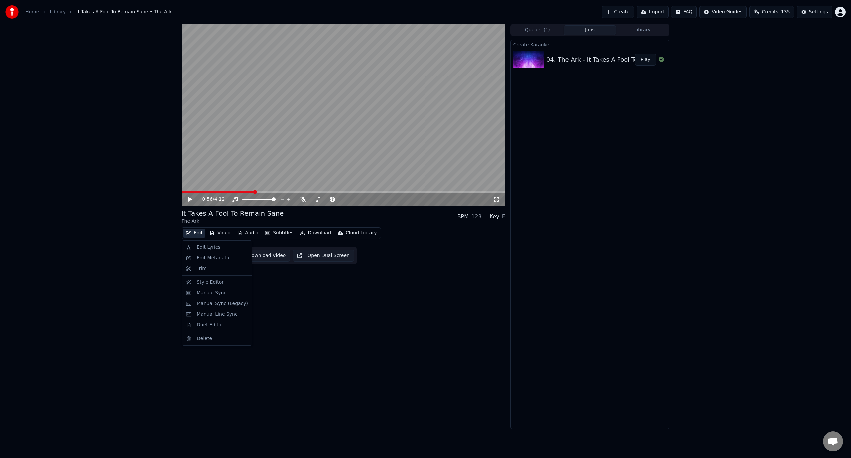
click at [188, 231] on icon "button" at bounding box center [188, 233] width 5 height 5
click at [211, 290] on div "Manual Sync" at bounding box center [212, 292] width 30 height 7
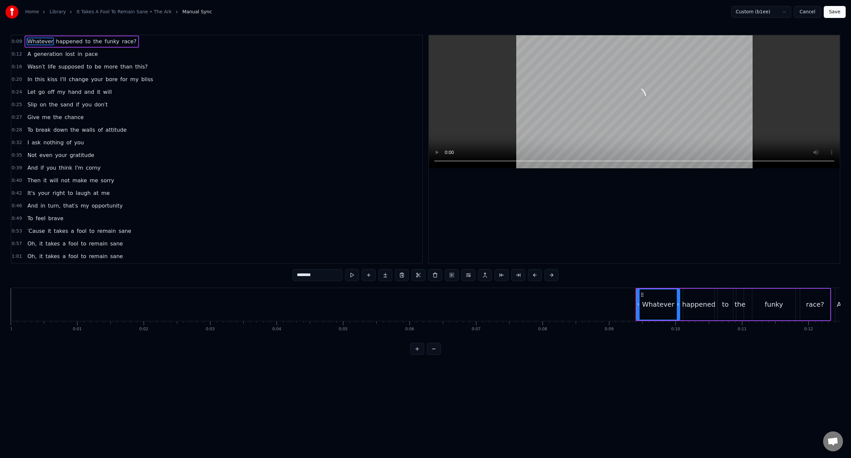
click at [123, 230] on div "0:53 ′Cause it takes a fool to remain sane" at bounding box center [216, 231] width 411 height 13
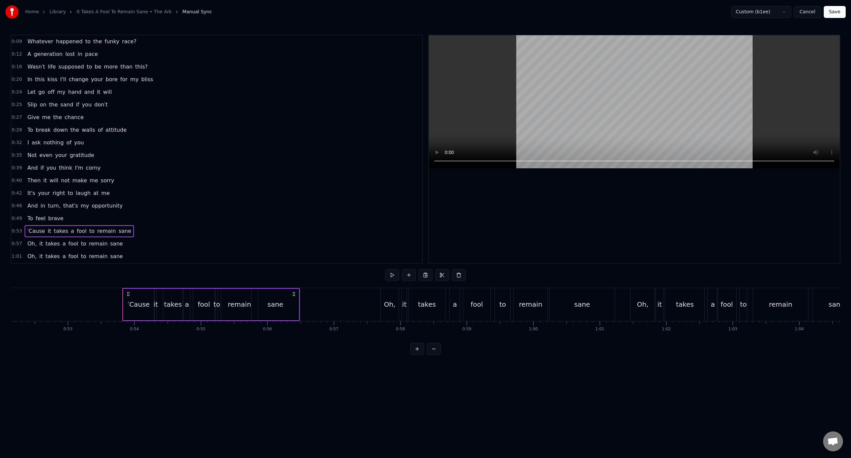
scroll to position [0, 3543]
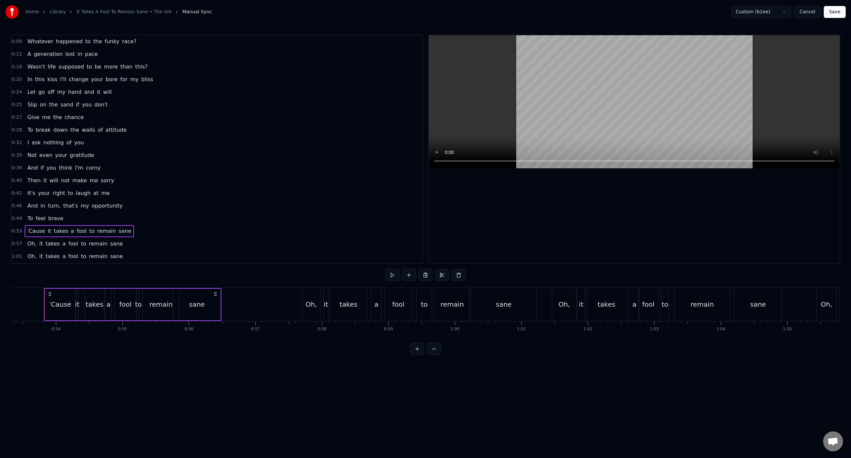
click at [76, 232] on span "fool" at bounding box center [81, 231] width 11 height 8
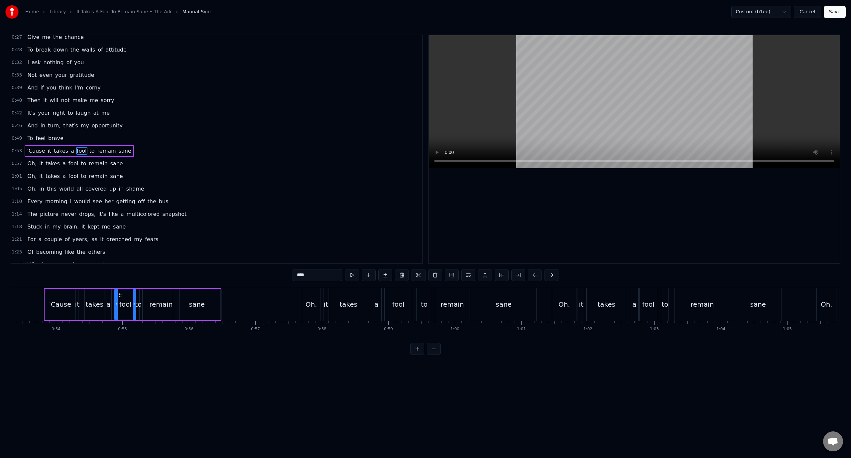
scroll to position [82, 0]
click at [139, 308] on div "to" at bounding box center [138, 304] width 7 height 10
type input "**"
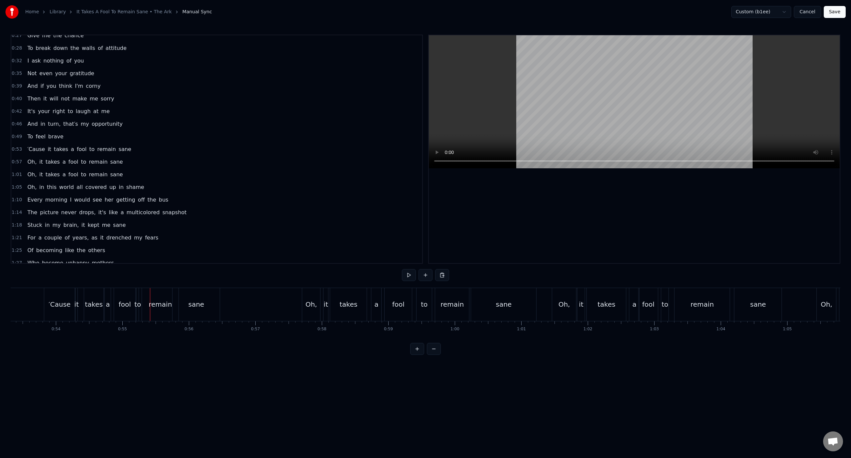
click at [202, 307] on div "sane" at bounding box center [196, 304] width 16 height 10
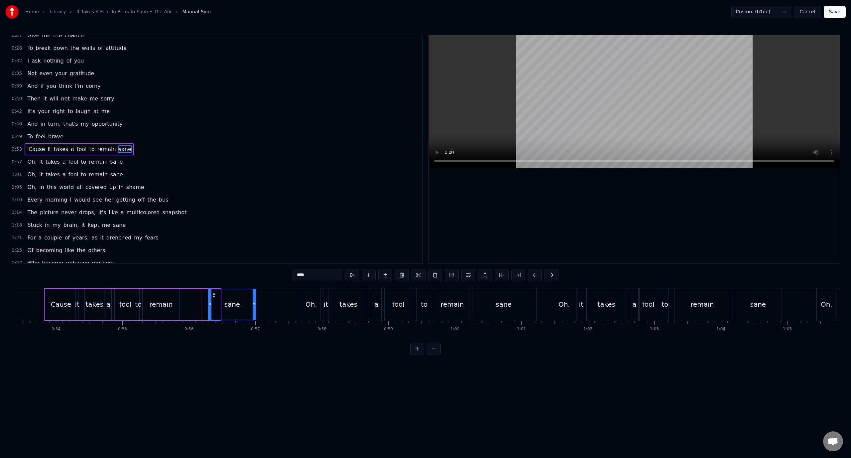
drag, startPoint x: 178, startPoint y: 295, endPoint x: 208, endPoint y: 296, distance: 30.6
click at [214, 296] on icon at bounding box center [213, 294] width 5 height 5
click at [160, 301] on div "remain" at bounding box center [160, 304] width 23 height 10
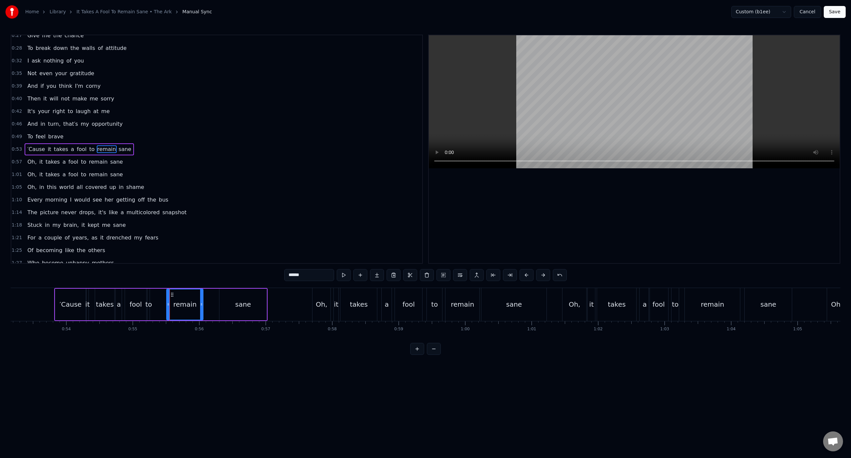
scroll to position [0, 3530]
drag, startPoint x: 147, startPoint y: 295, endPoint x: 193, endPoint y: 299, distance: 46.0
click at [193, 299] on div "remain" at bounding box center [207, 304] width 36 height 30
click at [151, 306] on div "to" at bounding box center [151, 304] width 7 height 10
drag, startPoint x: 156, startPoint y: 293, endPoint x: 189, endPoint y: 297, distance: 32.8
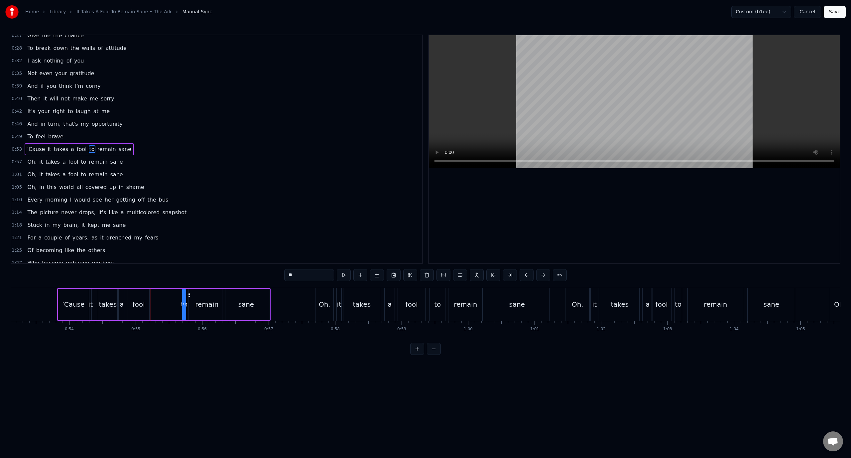
click at [189, 297] on div "′Cause it takes a fool to remain sane" at bounding box center [163, 304] width 213 height 33
click at [141, 297] on div "fool" at bounding box center [138, 304] width 21 height 32
drag, startPoint x: 147, startPoint y: 305, endPoint x: 168, endPoint y: 307, distance: 20.8
click at [168, 307] on div at bounding box center [168, 304] width 3 height 30
click at [182, 305] on div "to" at bounding box center [184, 304] width 7 height 10
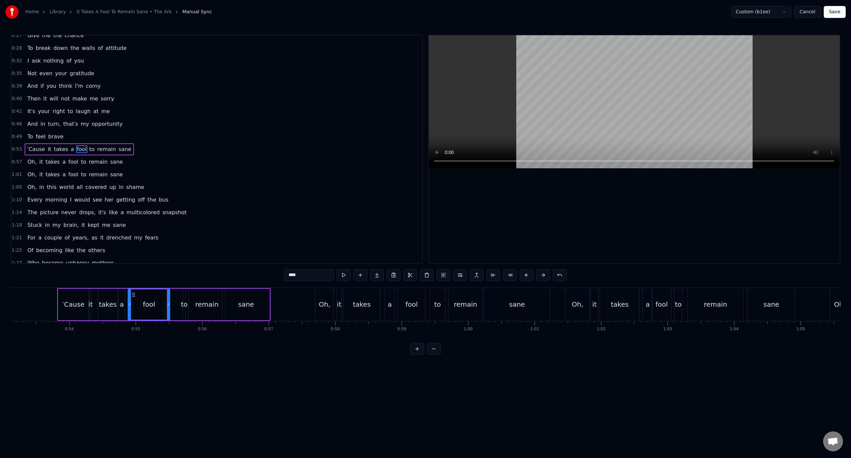
type input "**"
drag, startPoint x: 184, startPoint y: 295, endPoint x: 172, endPoint y: 297, distance: 12.1
click at [172, 297] on div "′Cause it takes a fool to remain sane" at bounding box center [163, 304] width 213 height 33
click at [181, 304] on div "to" at bounding box center [183, 304] width 7 height 10
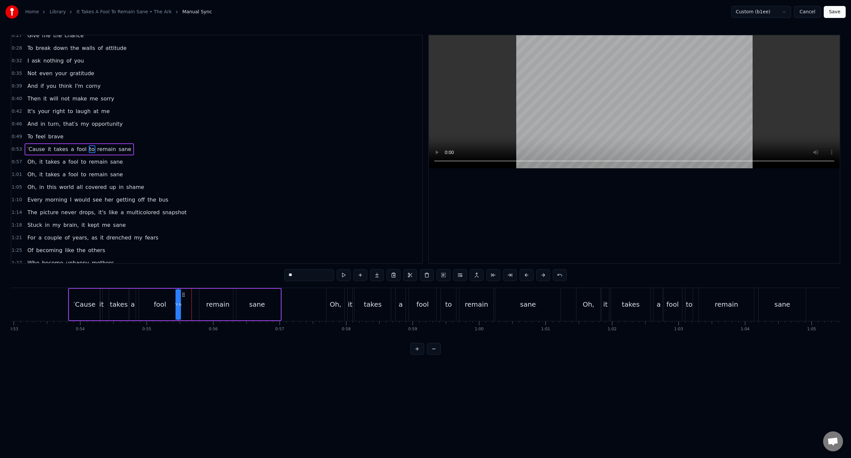
scroll to position [0, 3518]
click at [189, 295] on icon at bounding box center [189, 294] width 5 height 5
click at [210, 305] on div "remain" at bounding box center [218, 304] width 23 height 10
type input "******"
drag, startPoint x: 201, startPoint y: 301, endPoint x: 187, endPoint y: 303, distance: 14.1
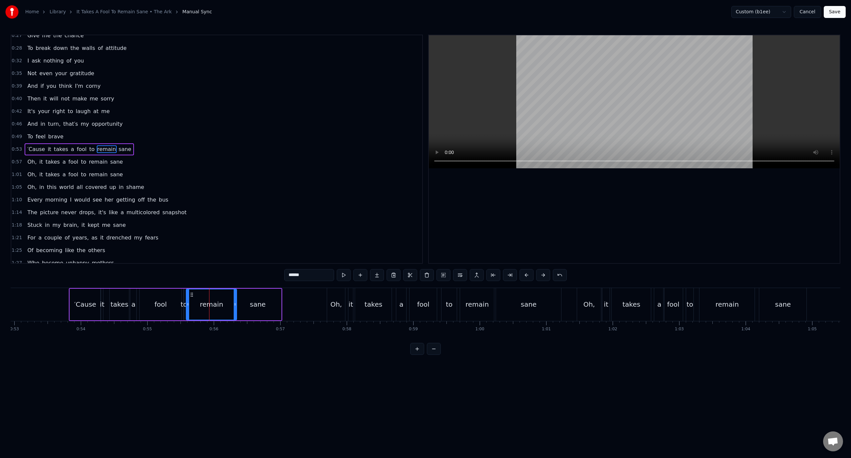
click at [187, 303] on icon at bounding box center [187, 303] width 3 height 5
click at [840, 15] on button "Save" at bounding box center [834, 12] width 22 height 12
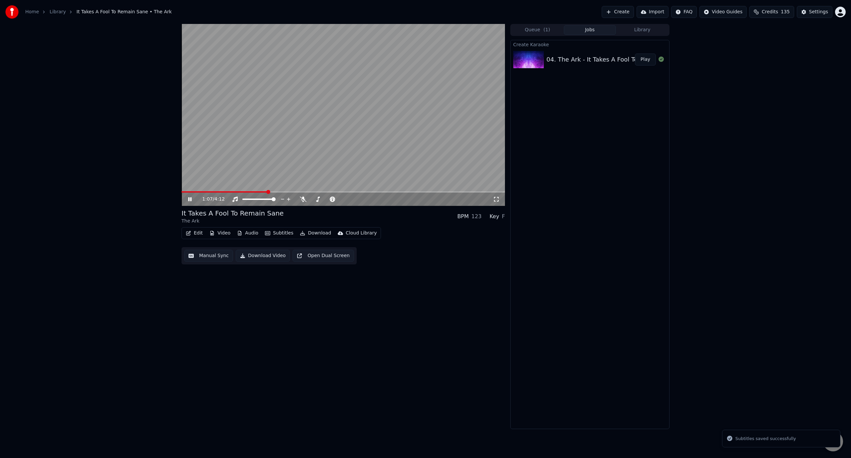
click at [267, 192] on span at bounding box center [342, 191] width 323 height 1
click at [287, 191] on span at bounding box center [342, 191] width 323 height 1
click at [242, 192] on span at bounding box center [233, 191] width 105 height 1
click at [250, 191] on span at bounding box center [218, 191] width 75 height 1
click at [238, 190] on video at bounding box center [342, 115] width 323 height 182
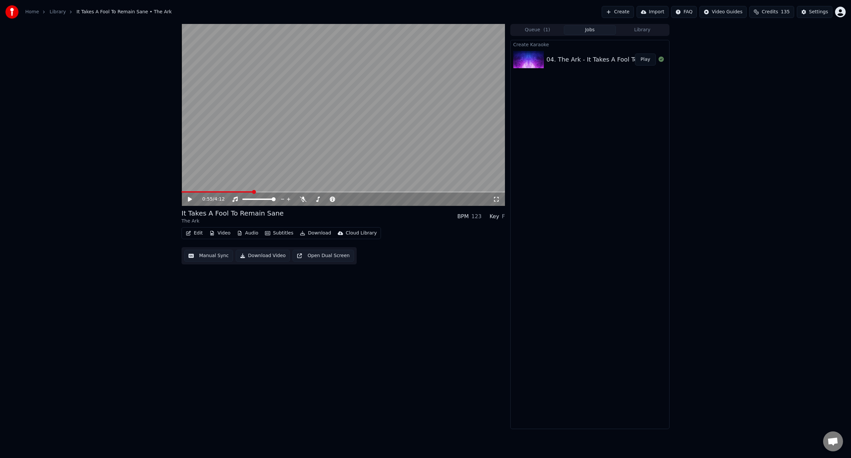
click at [236, 192] on span at bounding box center [216, 191] width 71 height 1
click at [237, 164] on video at bounding box center [342, 115] width 323 height 182
click at [246, 192] on span at bounding box center [213, 191] width 64 height 1
click at [188, 202] on icon at bounding box center [195, 198] width 16 height 5
click at [248, 192] on span at bounding box center [217, 191] width 72 height 1
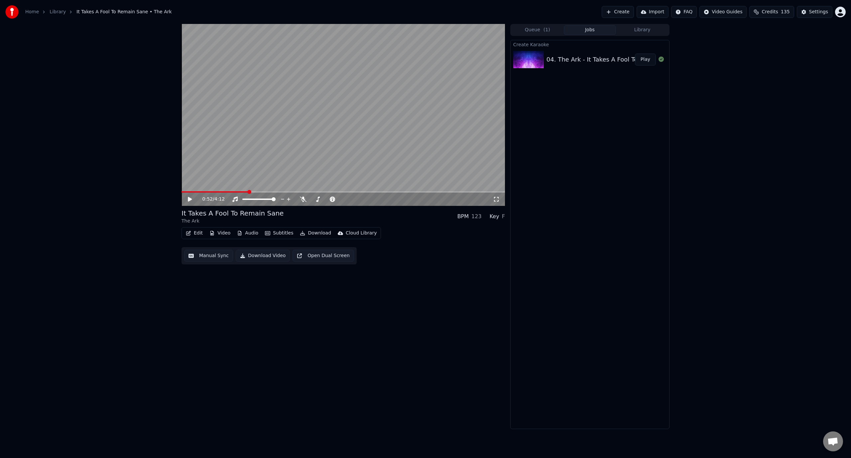
click at [189, 202] on icon at bounding box center [195, 198] width 16 height 5
click at [247, 192] on span at bounding box center [217, 191] width 72 height 1
click at [188, 200] on icon at bounding box center [190, 199] width 4 height 5
click at [188, 200] on icon at bounding box center [189, 199] width 3 height 4
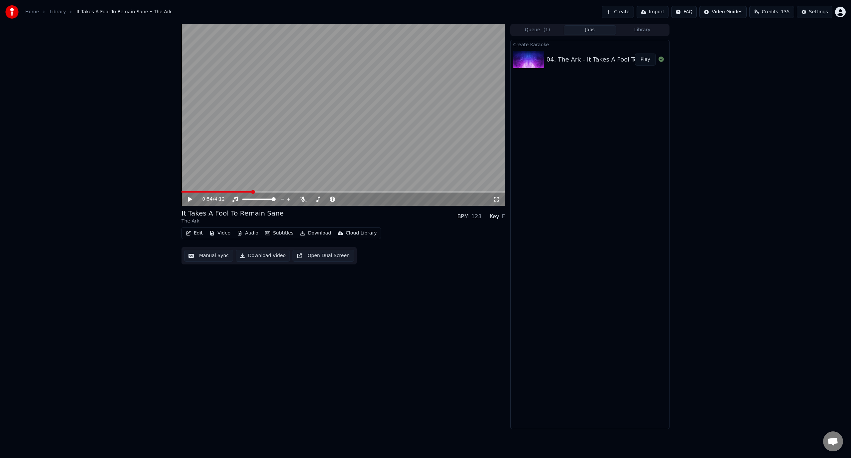
click at [188, 200] on icon at bounding box center [190, 199] width 4 height 5
click at [188, 200] on icon at bounding box center [189, 199] width 3 height 4
click at [196, 234] on button "Edit" at bounding box center [194, 232] width 22 height 9
click at [212, 291] on div "Manual Sync" at bounding box center [212, 292] width 30 height 7
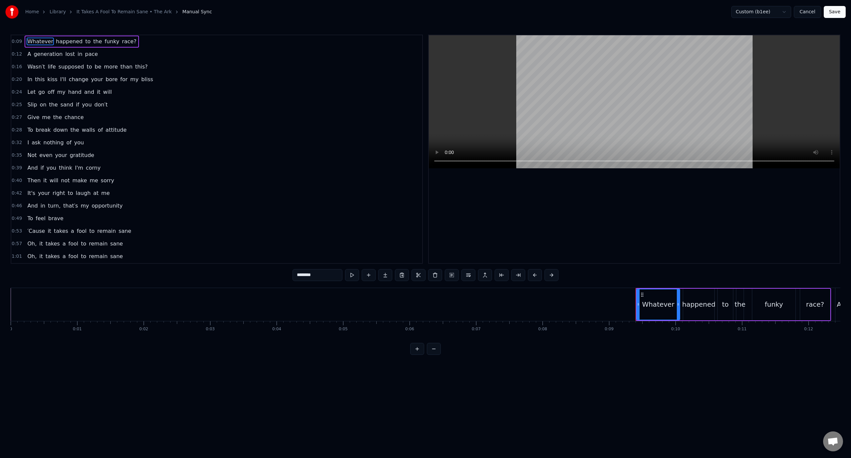
click at [138, 236] on div "0:53 ′Cause it takes a fool to remain sane" at bounding box center [216, 231] width 411 height 13
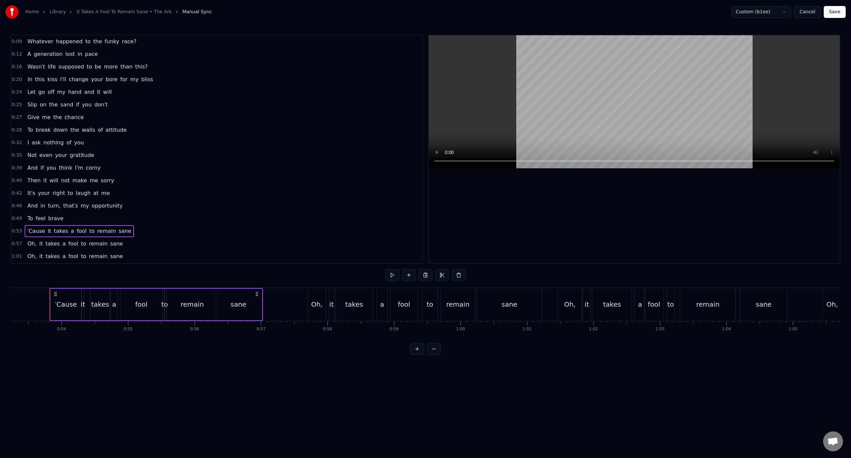
scroll to position [0, 3543]
click at [47, 232] on span "it" at bounding box center [49, 231] width 5 height 8
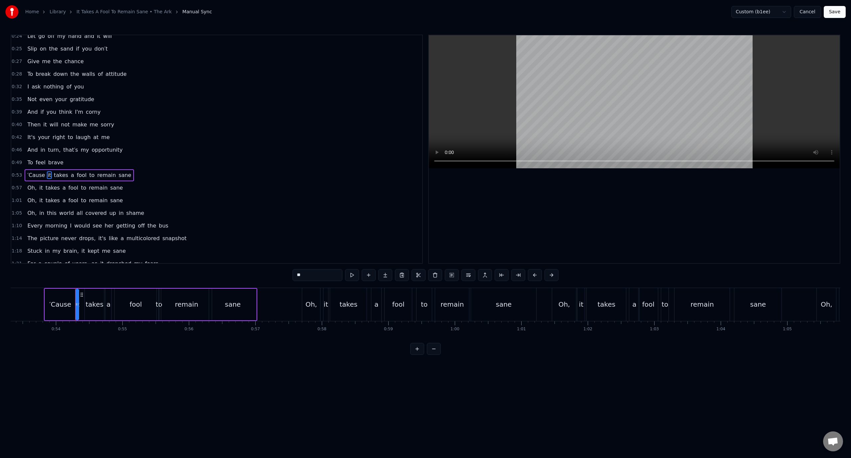
scroll to position [82, 0]
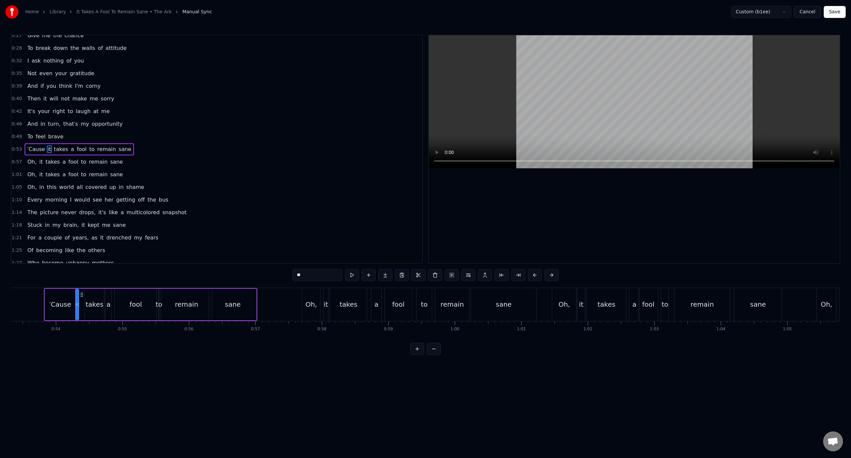
click at [67, 305] on div "′Cause" at bounding box center [60, 304] width 22 height 10
click at [71, 307] on div at bounding box center [71, 304] width 3 height 30
click at [79, 307] on div "it" at bounding box center [77, 304] width 4 height 10
drag, startPoint x: 77, startPoint y: 307, endPoint x: 81, endPoint y: 308, distance: 4.0
click at [81, 308] on div at bounding box center [79, 304] width 3 height 30
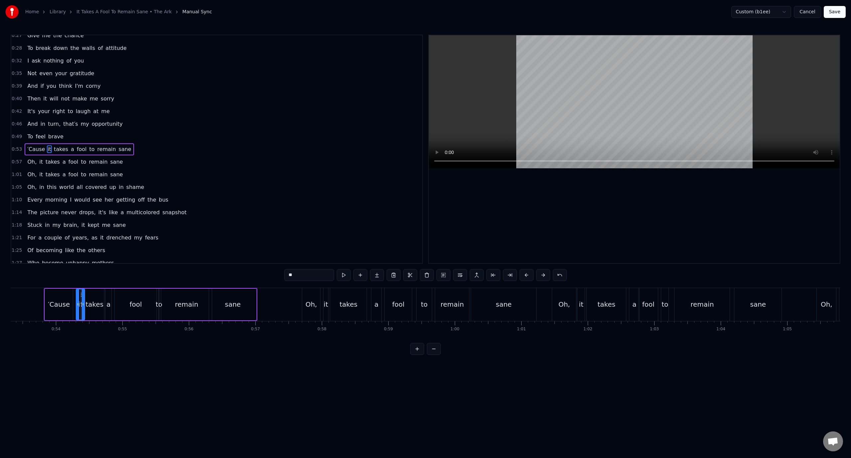
click at [84, 296] on div at bounding box center [83, 304] width 3 height 30
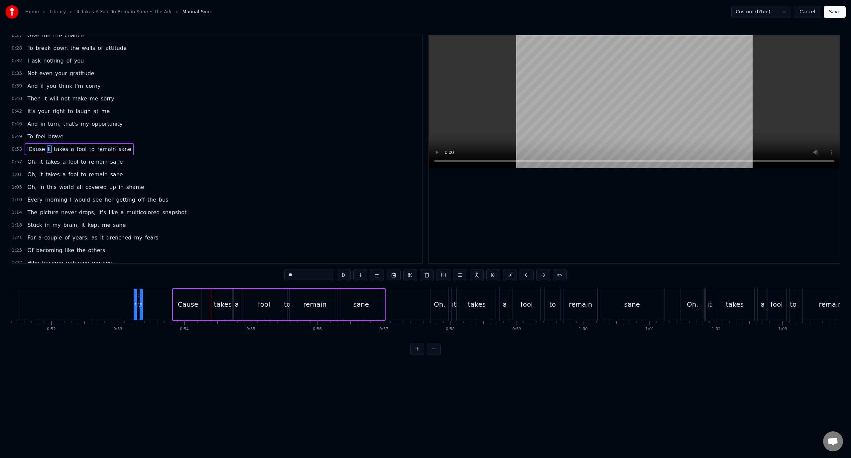
scroll to position [0, 3400]
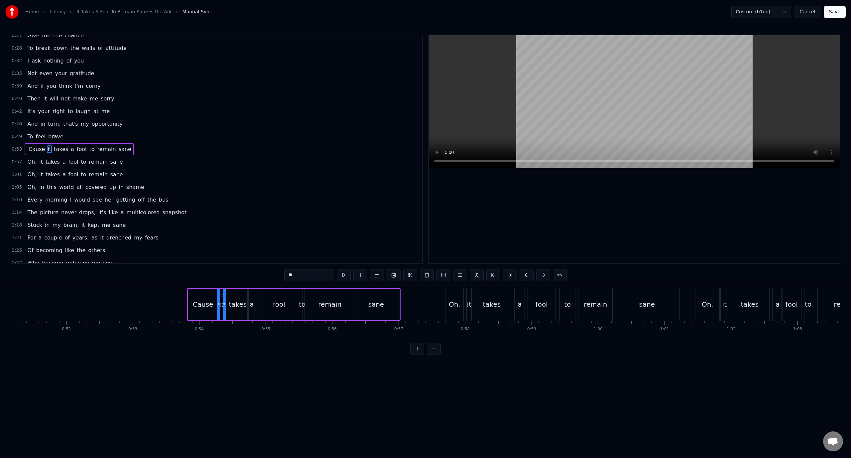
drag, startPoint x: 80, startPoint y: 293, endPoint x: 221, endPoint y: 298, distance: 141.0
click at [221, 298] on div "it" at bounding box center [221, 304] width 8 height 30
click at [246, 307] on div "takes" at bounding box center [237, 304] width 19 height 32
click at [227, 302] on icon at bounding box center [227, 303] width 3 height 5
click at [303, 305] on div "to" at bounding box center [302, 304] width 7 height 10
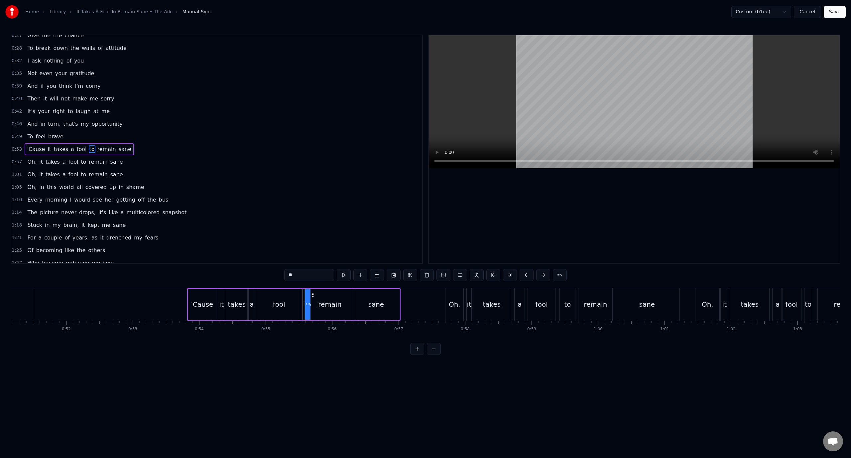
drag, startPoint x: 306, startPoint y: 294, endPoint x: 311, endPoint y: 294, distance: 5.3
click at [289, 301] on div "fool" at bounding box center [279, 304] width 42 height 32
click at [306, 301] on div "to" at bounding box center [307, 304] width 7 height 10
drag, startPoint x: 313, startPoint y: 293, endPoint x: 316, endPoint y: 294, distance: 3.4
click at [316, 294] on icon at bounding box center [316, 294] width 5 height 5
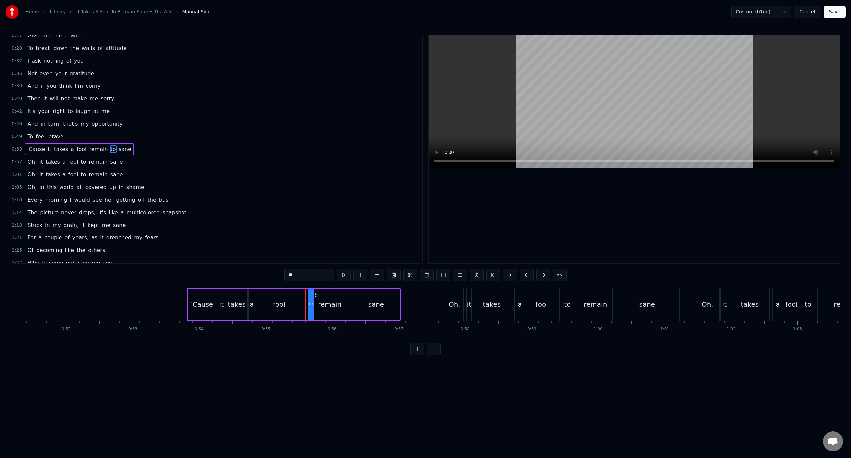
click at [329, 301] on div "remain" at bounding box center [329, 304] width 23 height 10
drag, startPoint x: 306, startPoint y: 305, endPoint x: 317, endPoint y: 306, distance: 11.4
click at [291, 301] on div "fool" at bounding box center [279, 304] width 42 height 32
type input "****"
drag, startPoint x: 296, startPoint y: 302, endPoint x: 307, endPoint y: 305, distance: 11.6
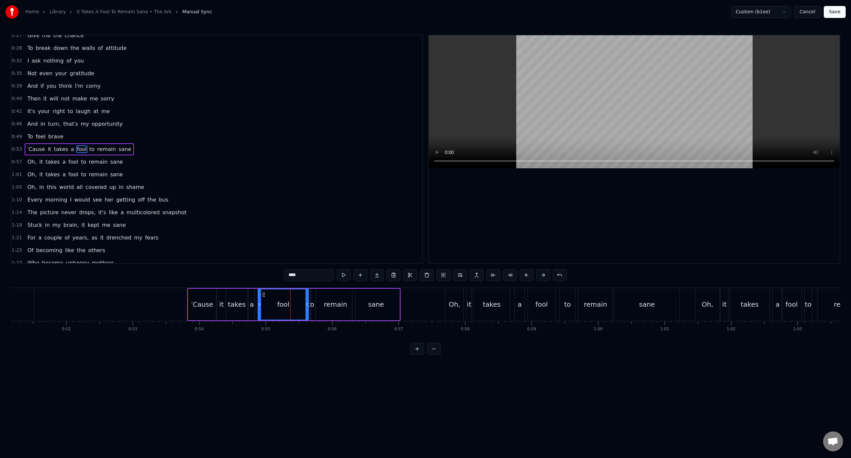
click at [307, 305] on icon at bounding box center [306, 303] width 3 height 5
click at [842, 8] on button "Save" at bounding box center [834, 12] width 22 height 12
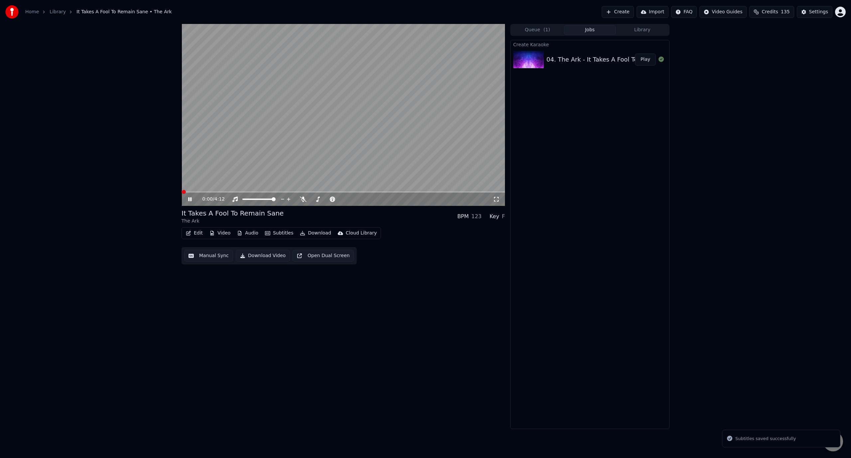
click at [252, 192] on span at bounding box center [342, 191] width 323 height 1
click at [242, 190] on video at bounding box center [342, 115] width 323 height 182
click at [242, 192] on span at bounding box center [211, 191] width 61 height 1
click at [312, 159] on video at bounding box center [342, 115] width 323 height 182
click at [117, 162] on div "0:51 / 4:12 It Takes A Fool To Remain Sane The Ark BPM 123 Key F Edit Video Aud…" at bounding box center [425, 226] width 851 height 405
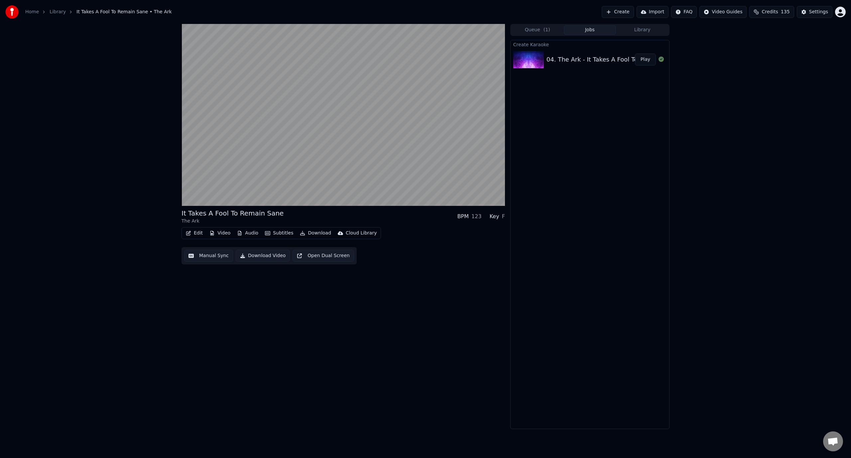
click at [252, 165] on video at bounding box center [342, 115] width 323 height 182
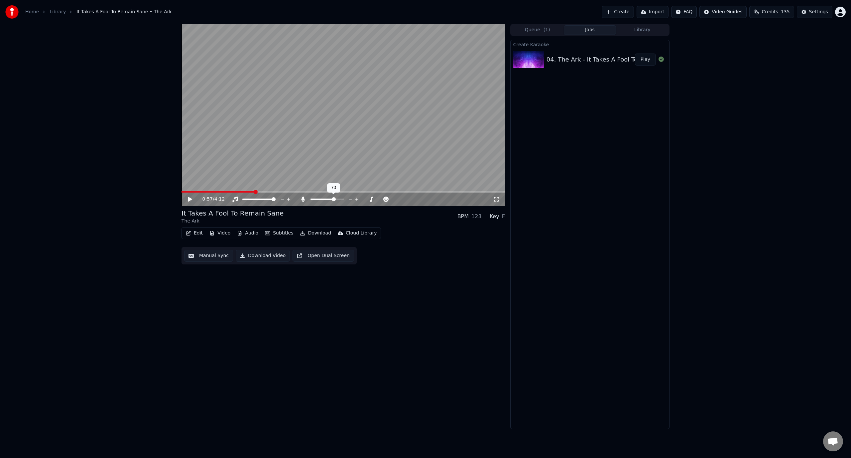
click at [335, 200] on span at bounding box center [326, 198] width 33 height 1
click at [190, 199] on icon at bounding box center [190, 199] width 4 height 5
click at [245, 190] on video at bounding box center [342, 115] width 323 height 182
click at [246, 191] on span at bounding box center [224, 191] width 87 height 1
click at [301, 199] on icon at bounding box center [303, 198] width 4 height 5
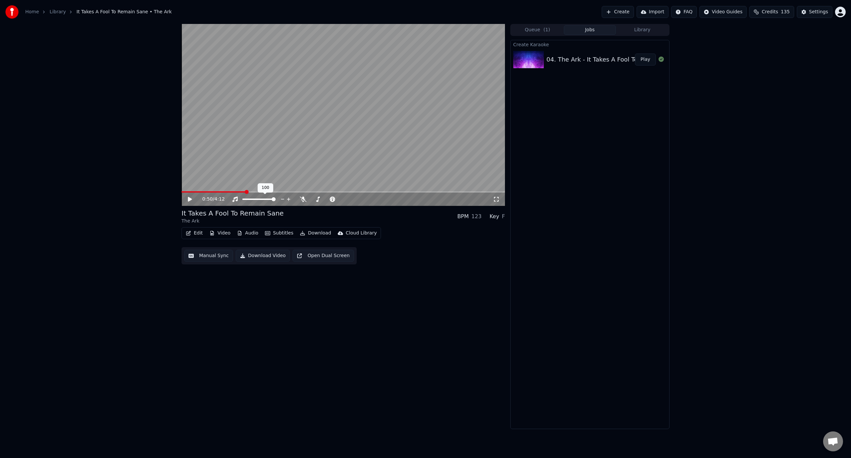
click at [265, 147] on video at bounding box center [342, 115] width 323 height 182
click at [304, 202] on icon at bounding box center [303, 198] width 7 height 5
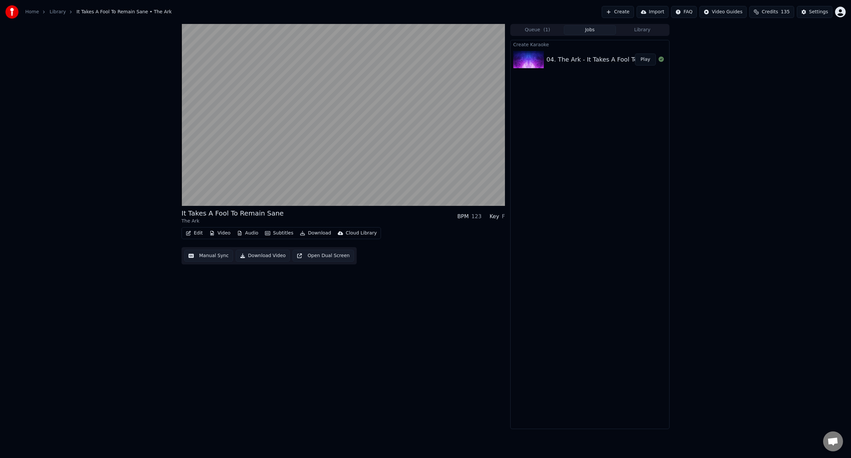
click at [319, 300] on div "It Takes A Fool To Remain Sane The Ark BPM 123 Key F Edit Video Audio Subtitles…" at bounding box center [342, 226] width 323 height 405
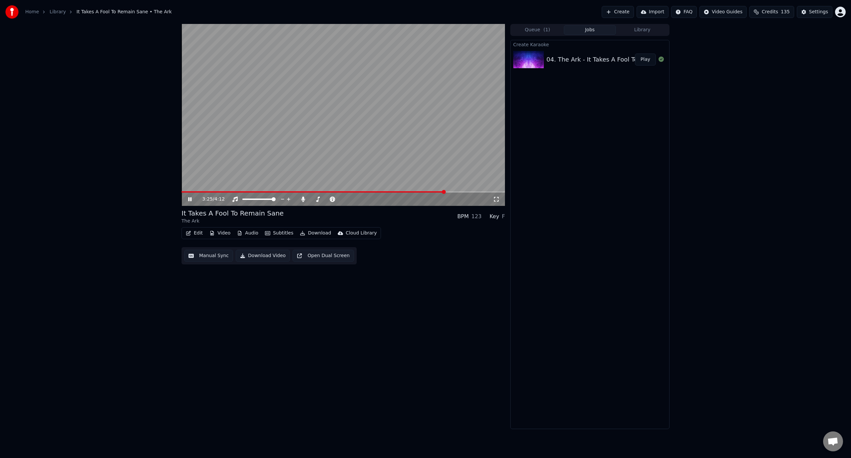
click at [242, 129] on video at bounding box center [342, 115] width 323 height 182
click at [197, 236] on button "Edit" at bounding box center [194, 232] width 22 height 9
click at [224, 295] on div "Manual Sync" at bounding box center [222, 292] width 51 height 7
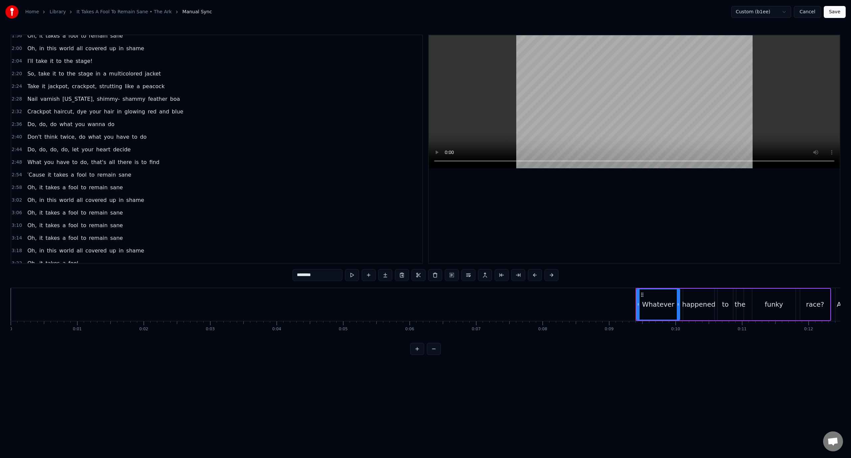
scroll to position [454, 0]
click at [130, 261] on div "3:22 Oh, it takes a fool" at bounding box center [216, 256] width 411 height 13
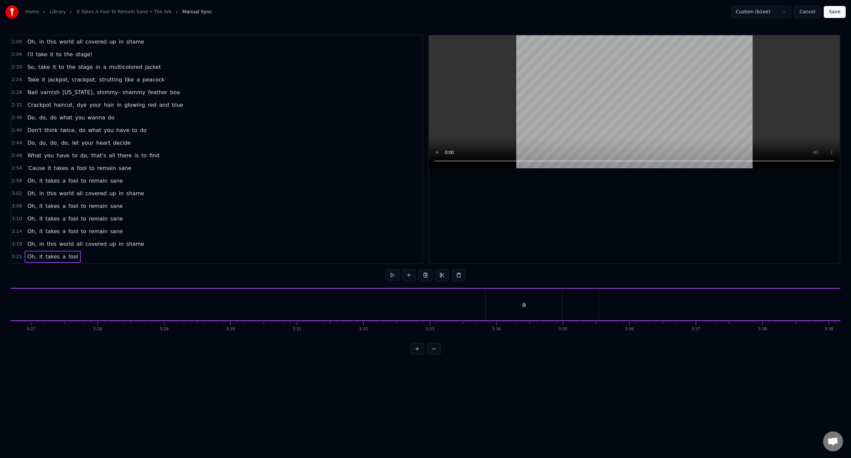
scroll to position [0, 13872]
click at [399, 303] on div "a" at bounding box center [387, 304] width 76 height 32
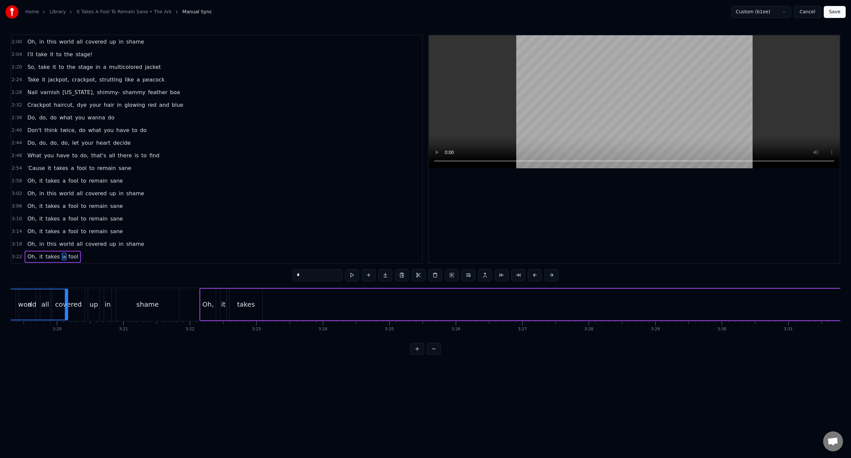
scroll to position [0, 13220]
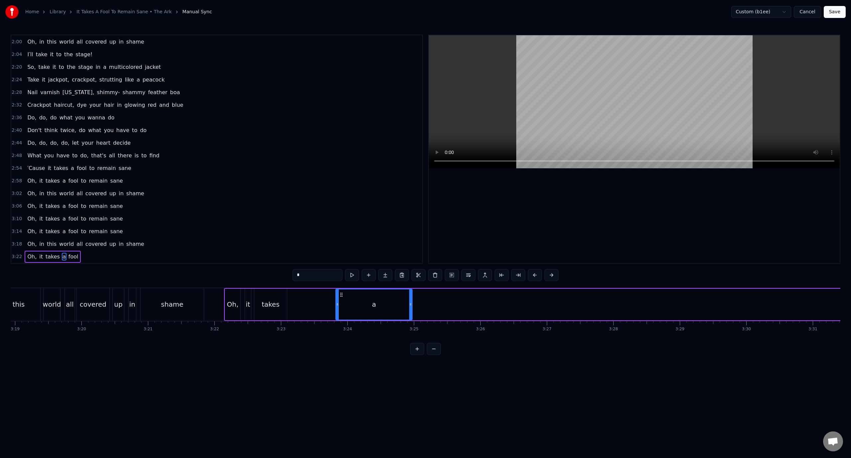
drag, startPoint x: 339, startPoint y: 295, endPoint x: 339, endPoint y: 305, distance: 10.0
click at [339, 305] on div "a" at bounding box center [374, 304] width 76 height 30
click at [256, 297] on div "takes" at bounding box center [270, 304] width 33 height 32
click at [359, 313] on div "a" at bounding box center [374, 304] width 76 height 32
drag, startPoint x: 343, startPoint y: 295, endPoint x: 294, endPoint y: 296, distance: 48.5
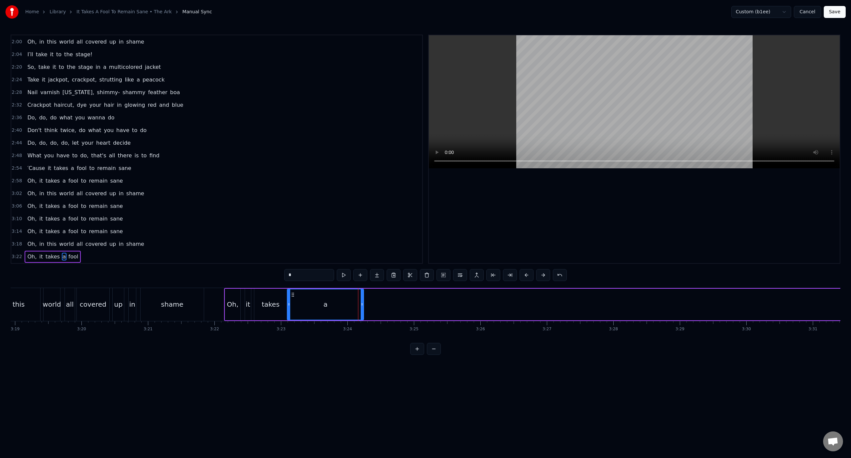
click at [294, 296] on icon at bounding box center [292, 294] width 5 height 5
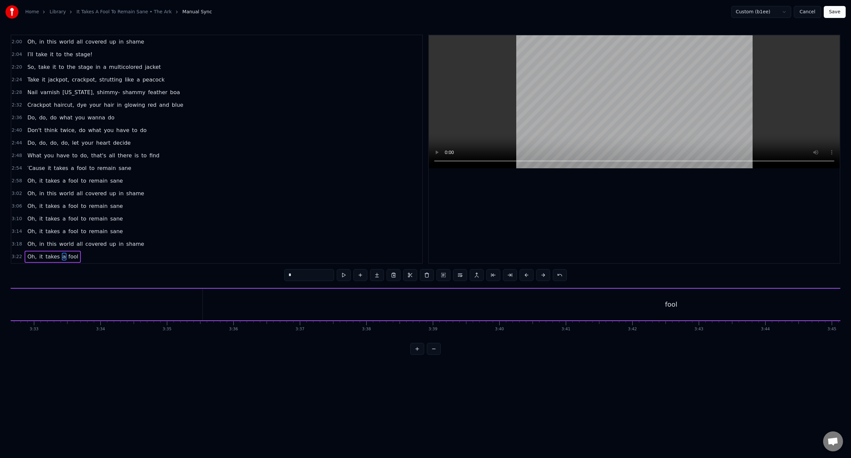
scroll to position [0, 14118]
click at [683, 297] on div "fool" at bounding box center [684, 304] width 936 height 32
type input "****"
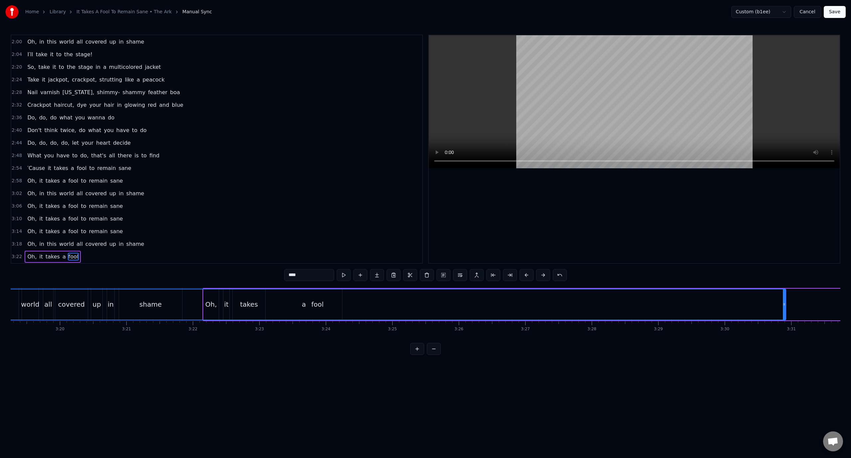
scroll to position [0, 13215]
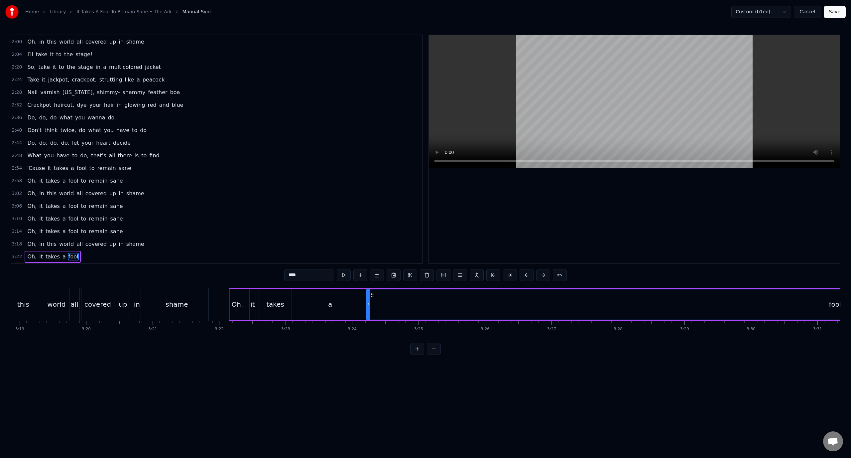
drag, startPoint x: 222, startPoint y: 295, endPoint x: 374, endPoint y: 299, distance: 152.9
click at [374, 299] on div "fool" at bounding box center [835, 304] width 936 height 30
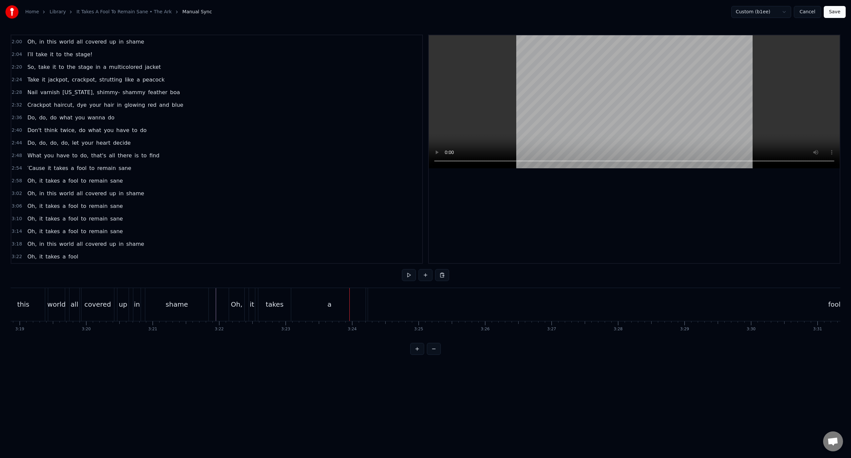
click at [322, 310] on div "a" at bounding box center [329, 304] width 76 height 33
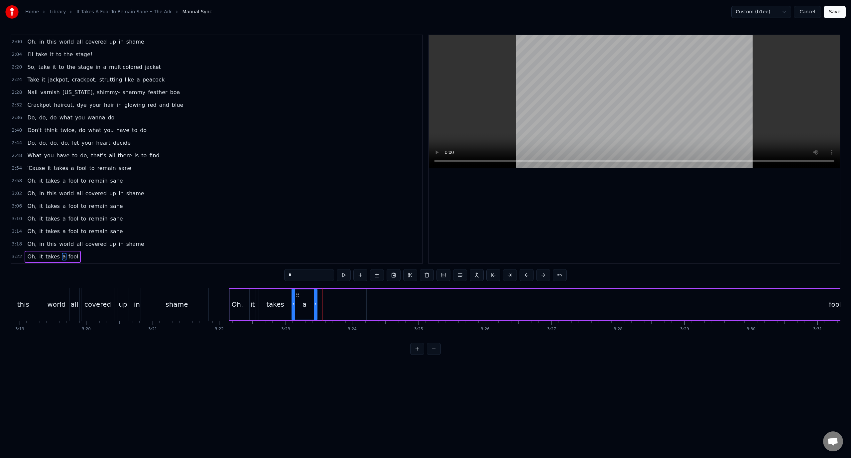
drag, startPoint x: 366, startPoint y: 304, endPoint x: 327, endPoint y: 305, distance: 38.6
click at [316, 305] on icon at bounding box center [315, 303] width 3 height 5
click at [400, 308] on div "fool" at bounding box center [834, 304] width 936 height 32
type input "****"
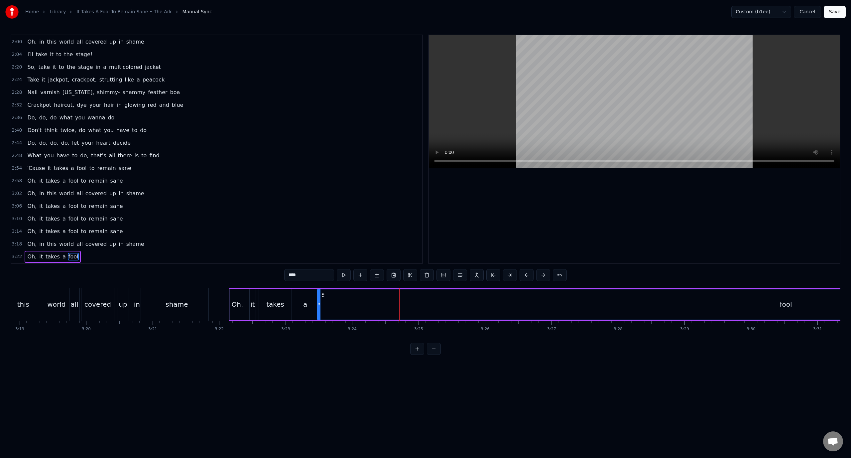
drag, startPoint x: 370, startPoint y: 295, endPoint x: 321, endPoint y: 295, distance: 49.2
click at [321, 295] on icon at bounding box center [322, 294] width 5 height 5
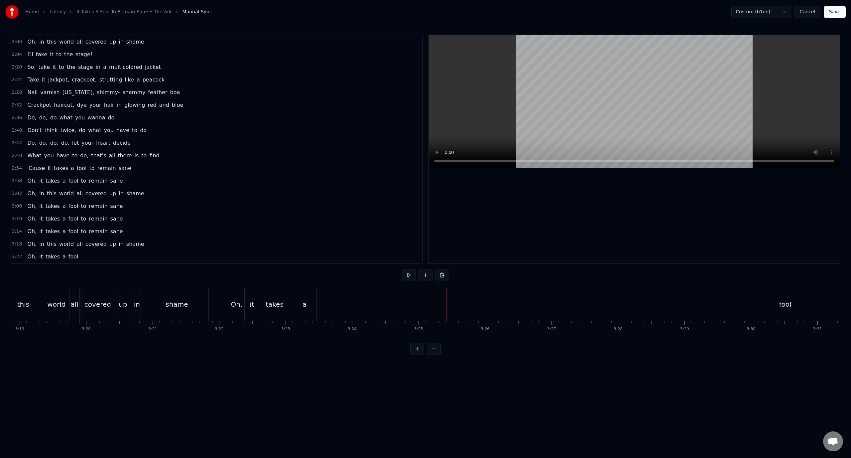
click at [305, 309] on div "a" at bounding box center [304, 304] width 27 height 33
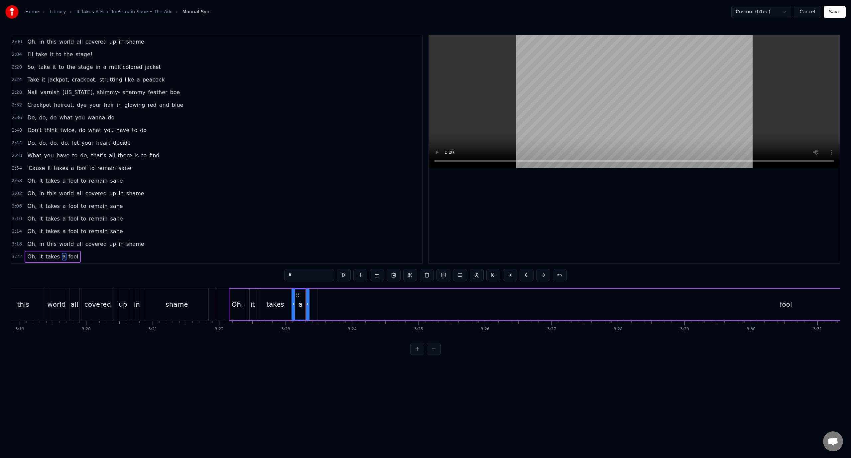
drag, startPoint x: 317, startPoint y: 305, endPoint x: 307, endPoint y: 305, distance: 9.3
click at [307, 305] on icon at bounding box center [307, 303] width 3 height 5
click at [337, 305] on div "fool" at bounding box center [785, 304] width 936 height 32
type input "****"
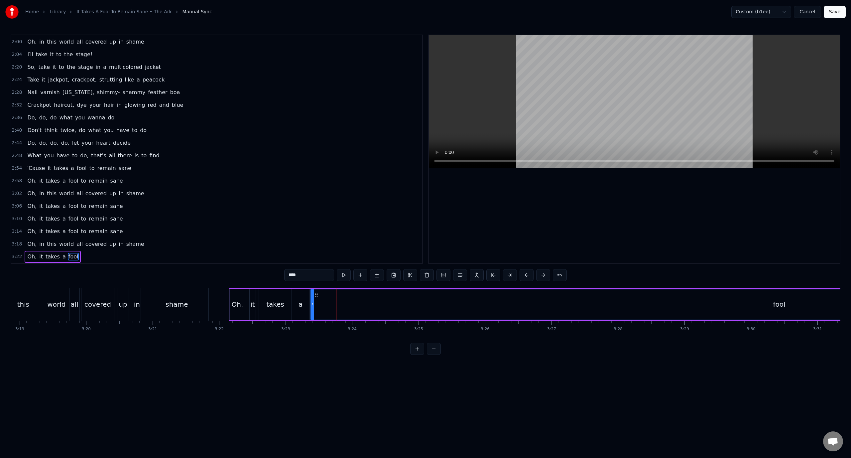
drag, startPoint x: 325, startPoint y: 293, endPoint x: 316, endPoint y: 295, distance: 8.9
click at [316, 295] on icon at bounding box center [316, 294] width 5 height 5
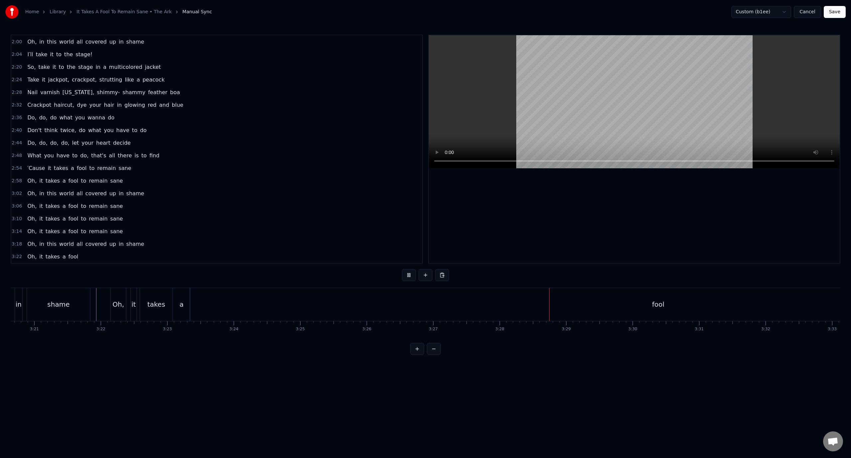
scroll to position [0, 13415]
click at [565, 309] on div "fool" at bounding box center [576, 304] width 936 height 33
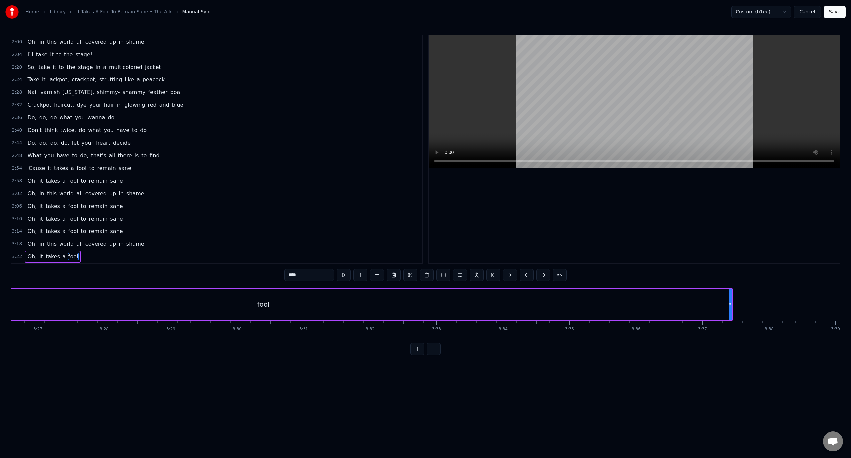
scroll to position [0, 13865]
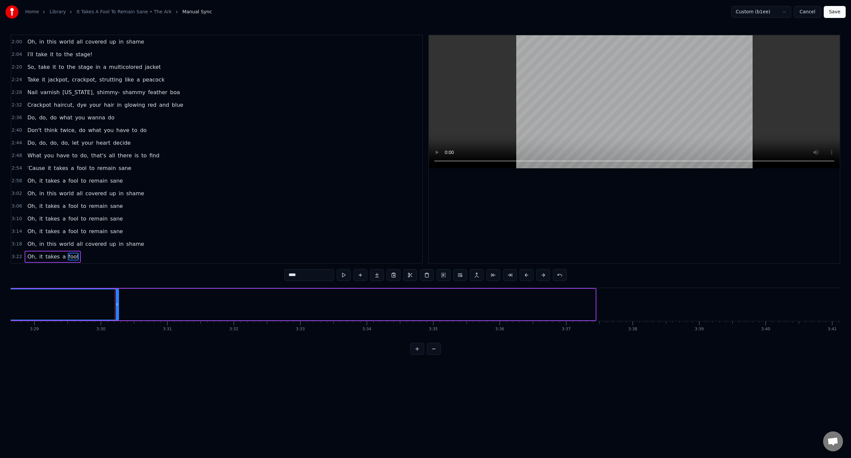
drag, startPoint x: 592, startPoint y: 303, endPoint x: 116, endPoint y: 307, distance: 476.5
click at [116, 307] on div at bounding box center [117, 304] width 3 height 30
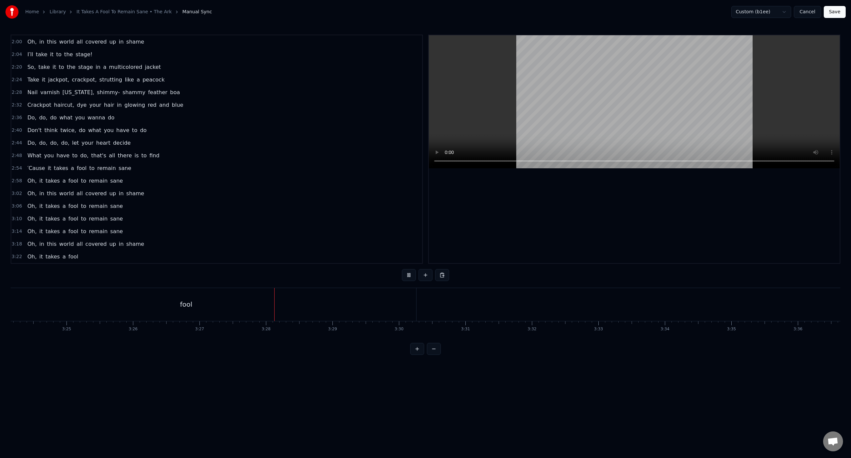
scroll to position [0, 13760]
drag, startPoint x: 656, startPoint y: 343, endPoint x: 672, endPoint y: 343, distance: 16.6
click at [672, 343] on div "0:09 Whatever happened to the funky race? 0:12 A generation lost in pace 0:16 W…" at bounding box center [425, 195] width 829 height 320
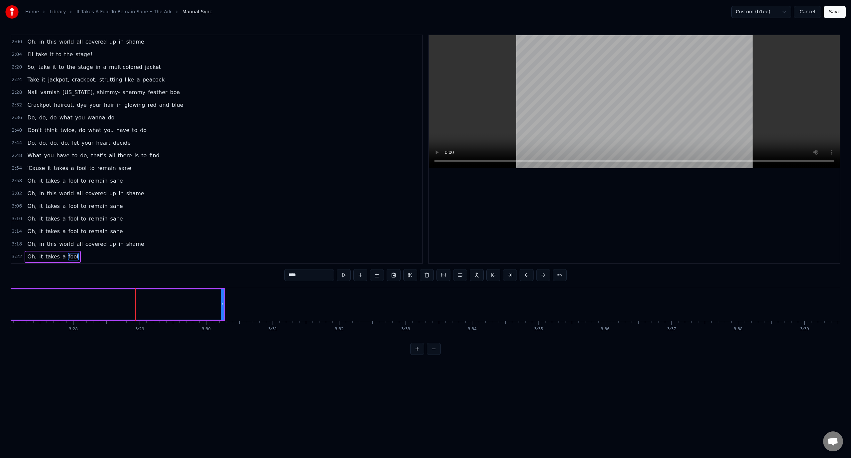
drag, startPoint x: 221, startPoint y: 304, endPoint x: 290, endPoint y: 308, distance: 69.2
click at [290, 308] on div at bounding box center [289, 304] width 3 height 30
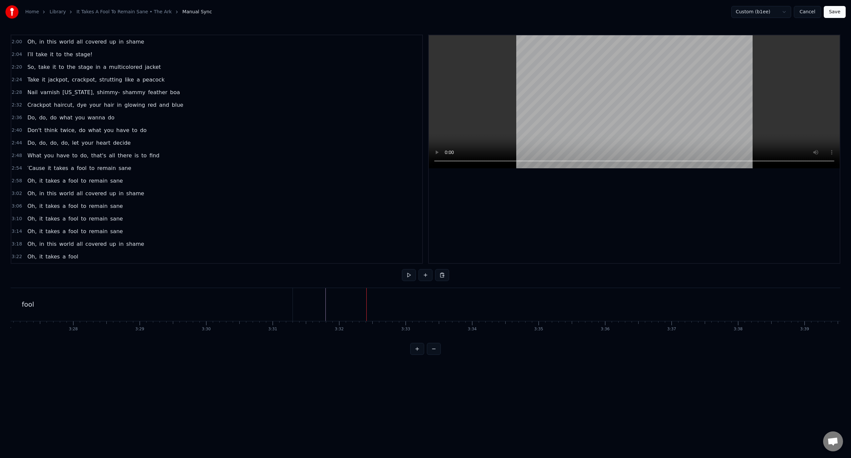
click at [836, 16] on button "Save" at bounding box center [834, 12] width 22 height 12
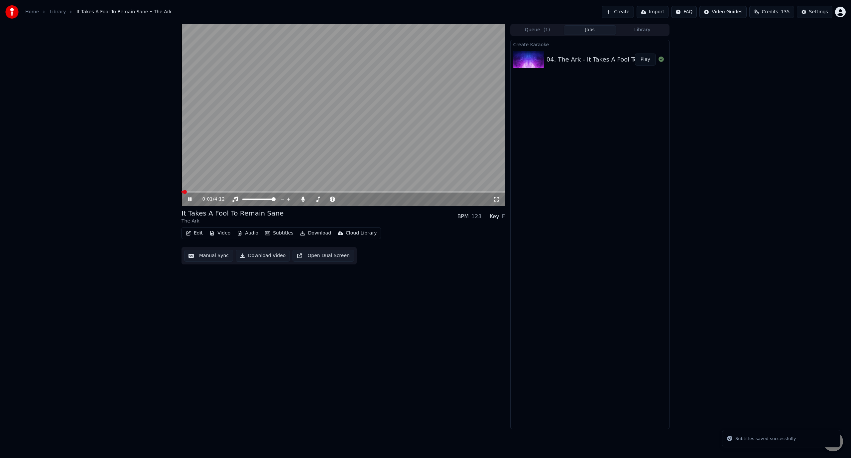
click at [313, 234] on button "Download" at bounding box center [315, 232] width 37 height 9
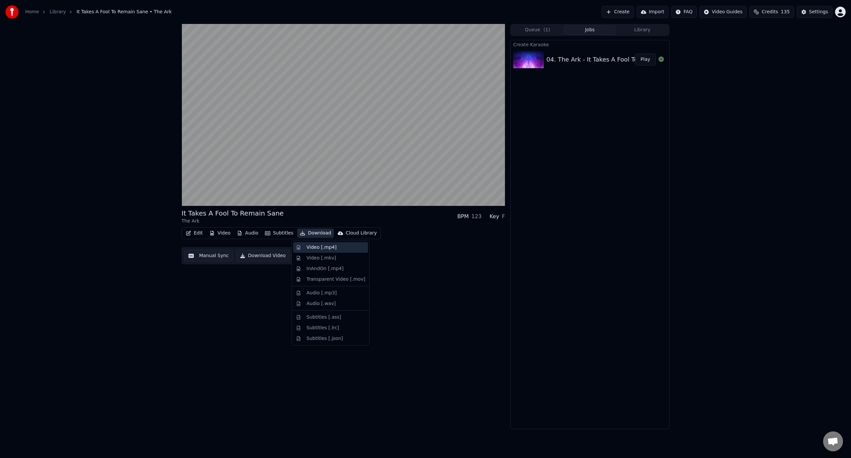
click at [339, 248] on div "Video [.mp4]" at bounding box center [335, 247] width 59 height 7
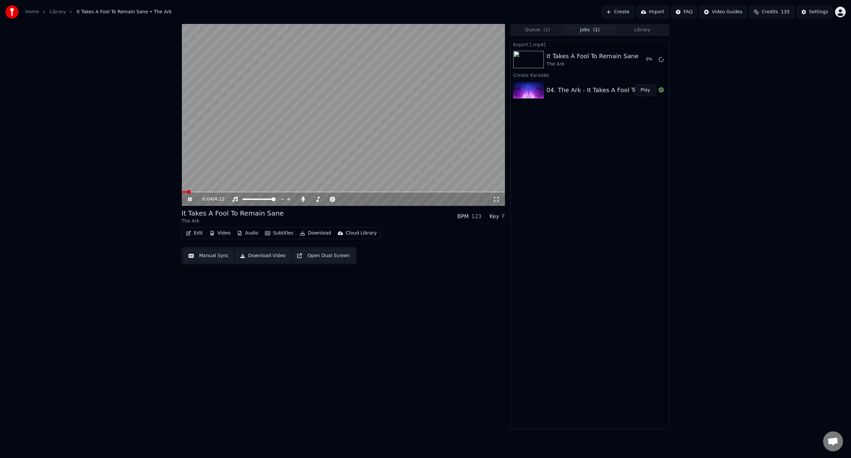
click at [313, 92] on video at bounding box center [342, 115] width 323 height 182
click at [641, 63] on button "Show" at bounding box center [644, 59] width 24 height 12
